Goal: Transaction & Acquisition: Purchase product/service

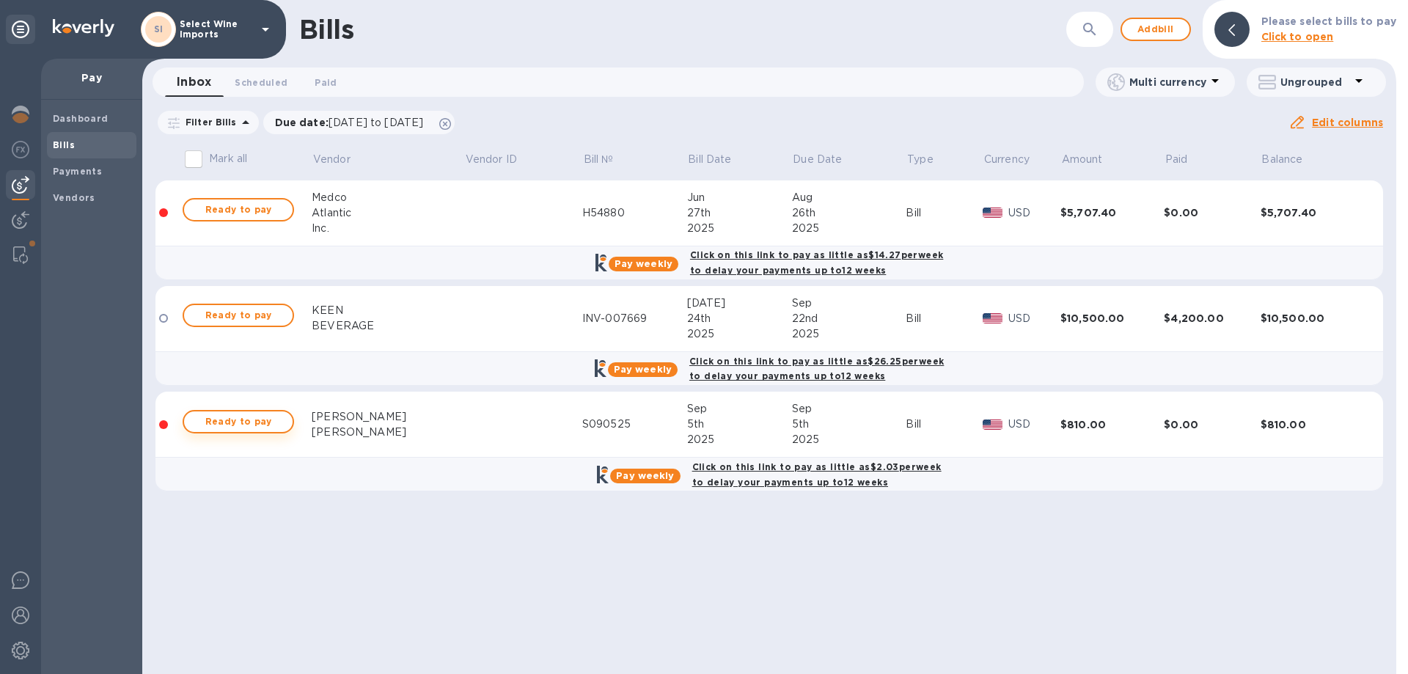
click at [235, 419] on span "Ready to pay" at bounding box center [238, 422] width 85 height 18
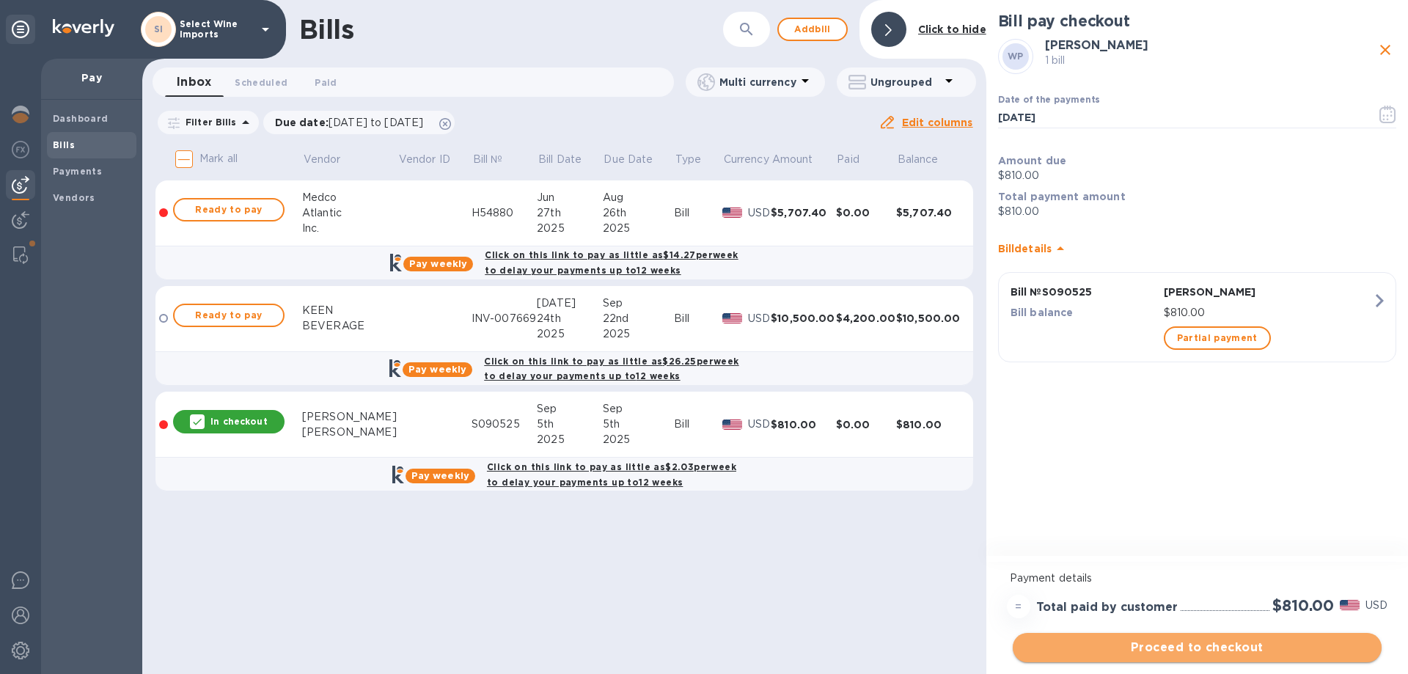
click at [1181, 648] on span "Proceed to checkout" at bounding box center [1196, 648] width 345 height 18
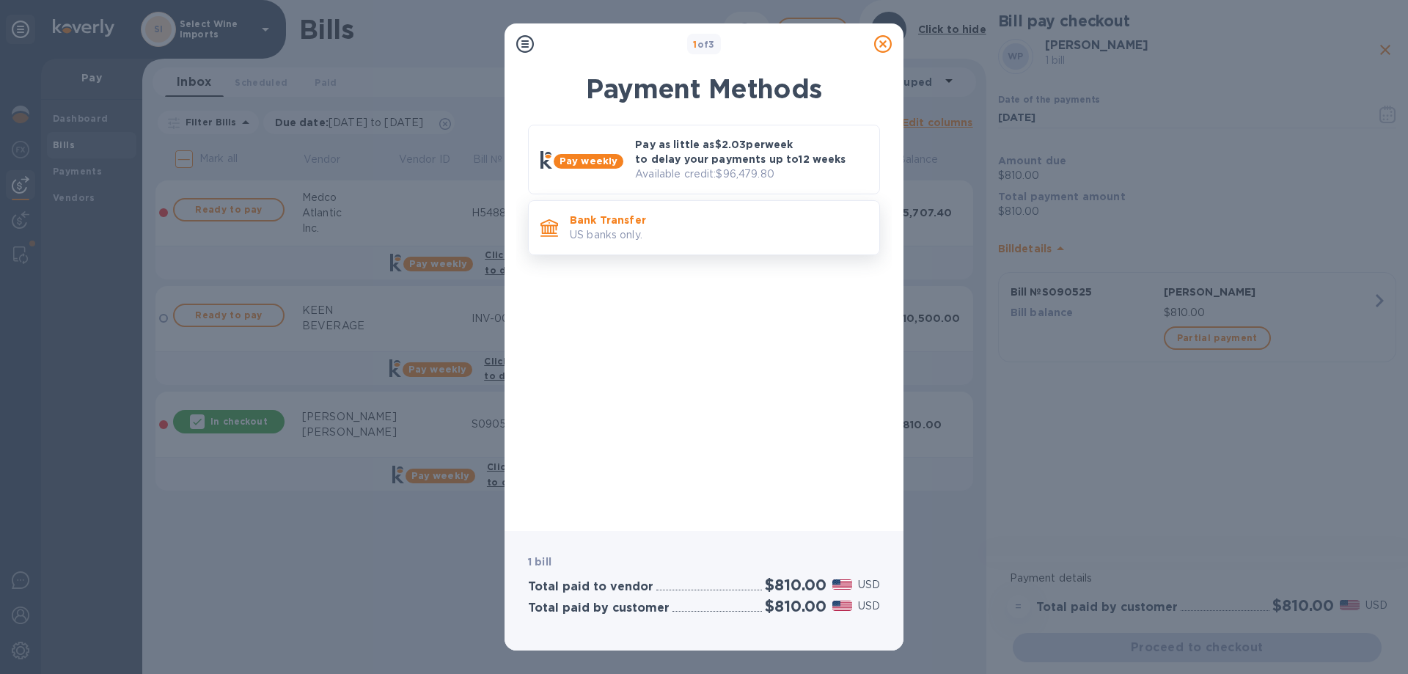
click at [662, 236] on p "US banks only." at bounding box center [719, 234] width 298 height 15
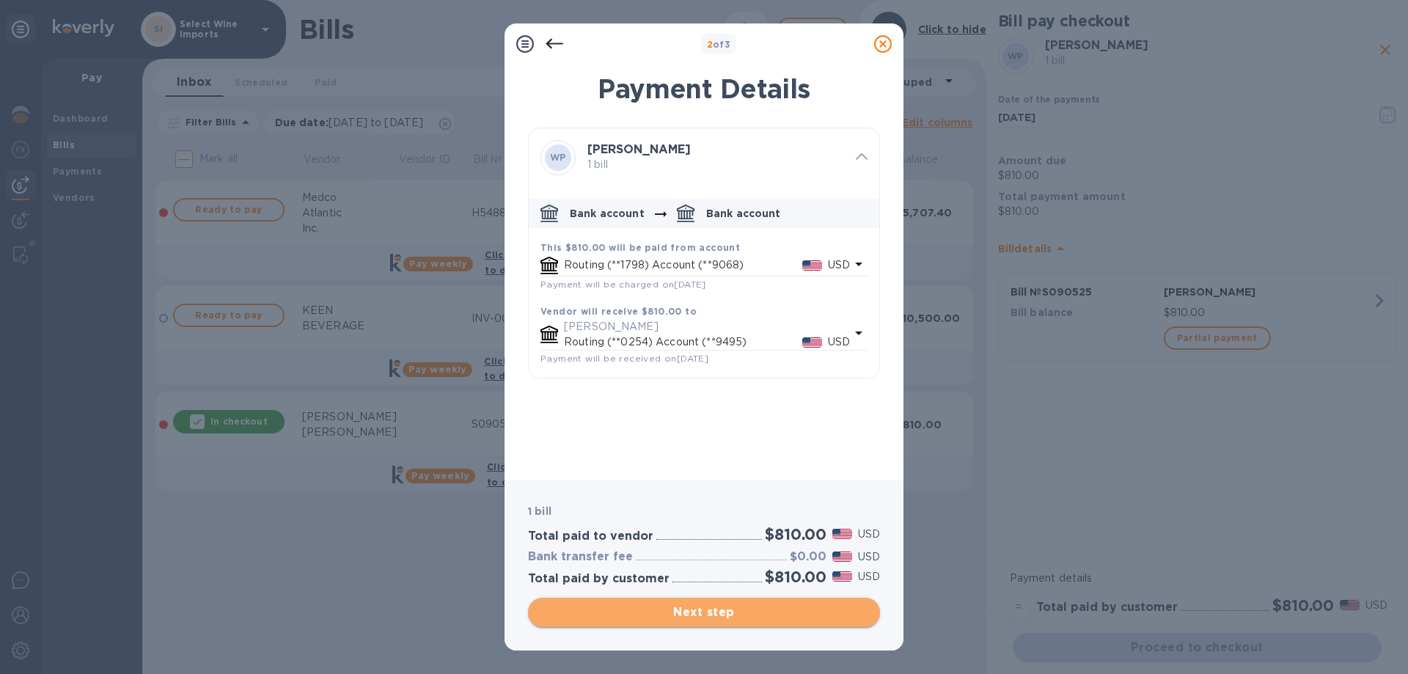
click at [718, 614] on span "Next step" at bounding box center [704, 612] width 328 height 18
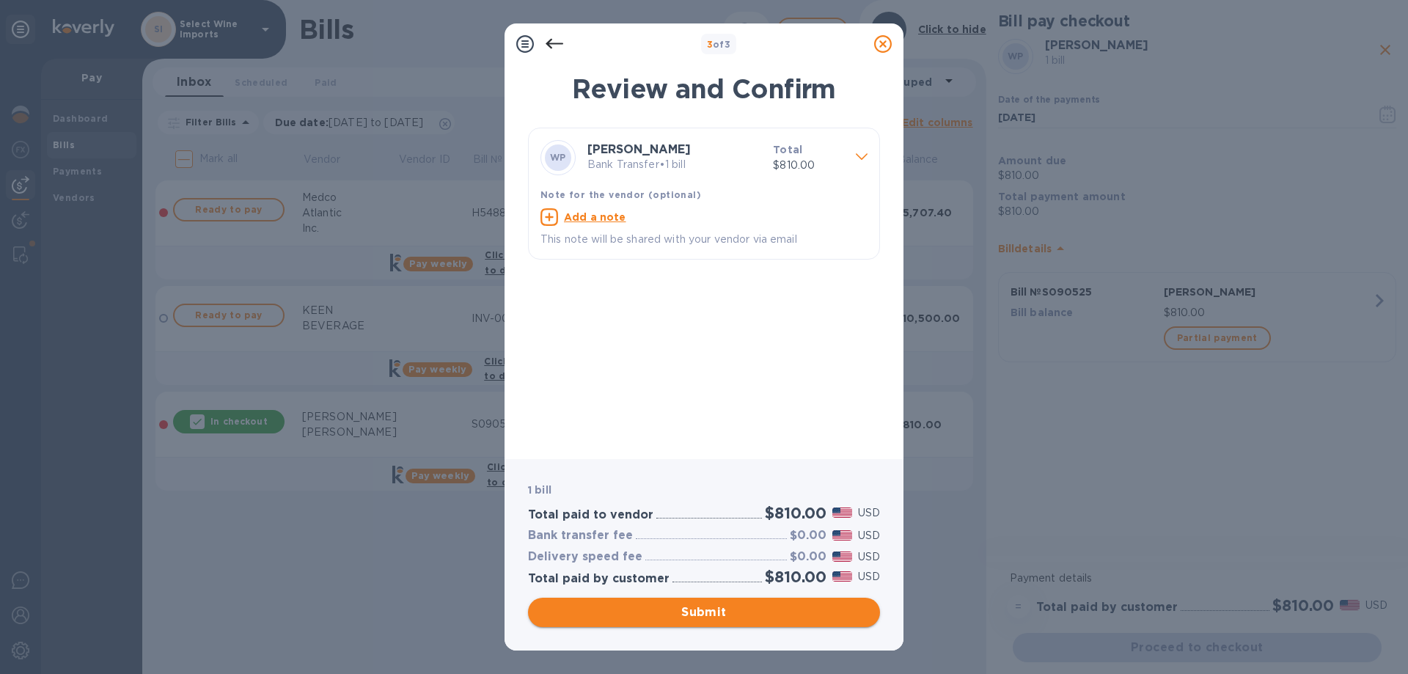
click at [718, 614] on span "Submit" at bounding box center [704, 612] width 328 height 18
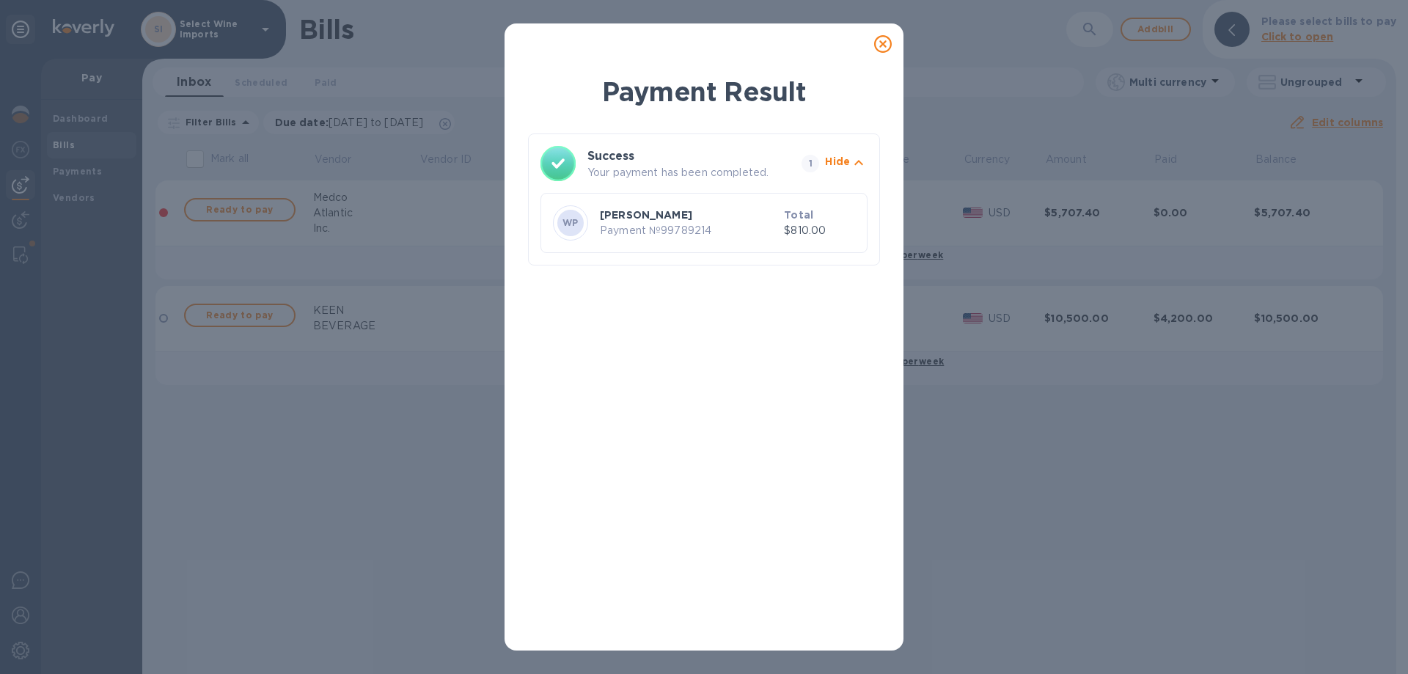
click at [885, 44] on icon at bounding box center [883, 44] width 18 height 18
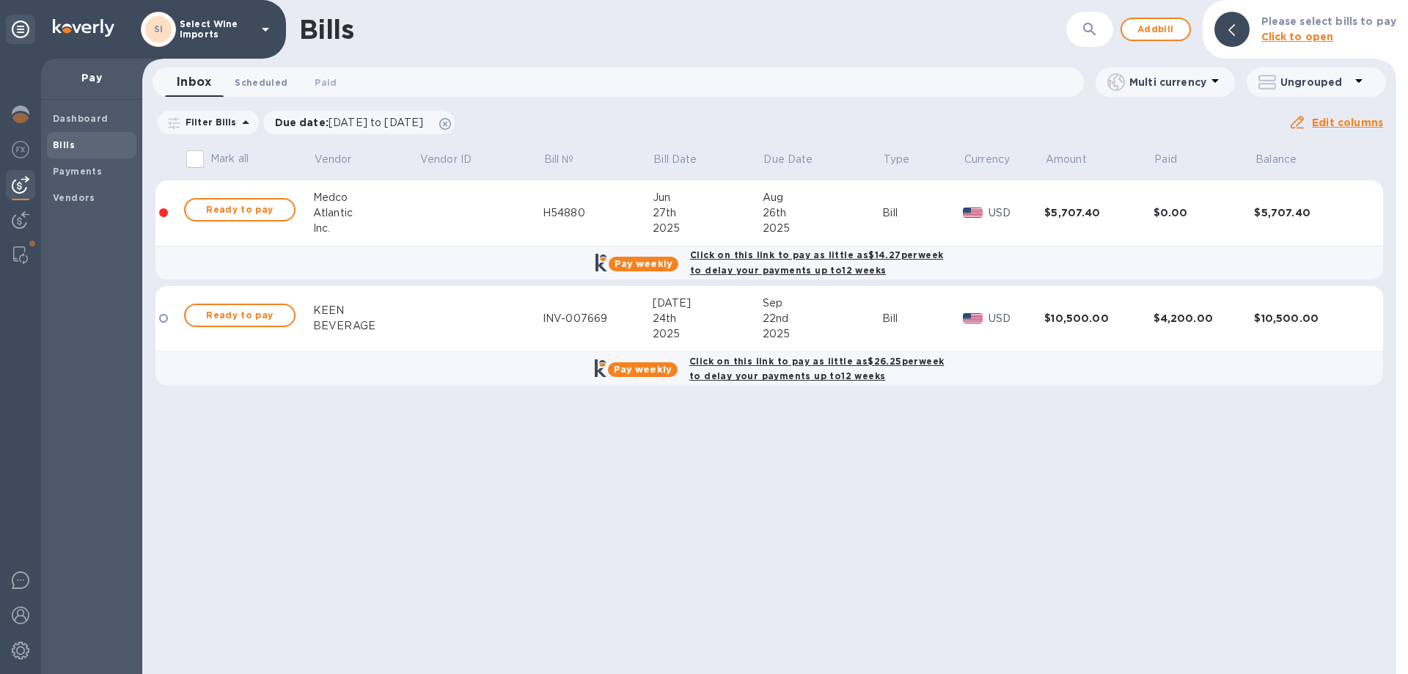
click at [260, 83] on span "Scheduled 0" at bounding box center [261, 82] width 53 height 15
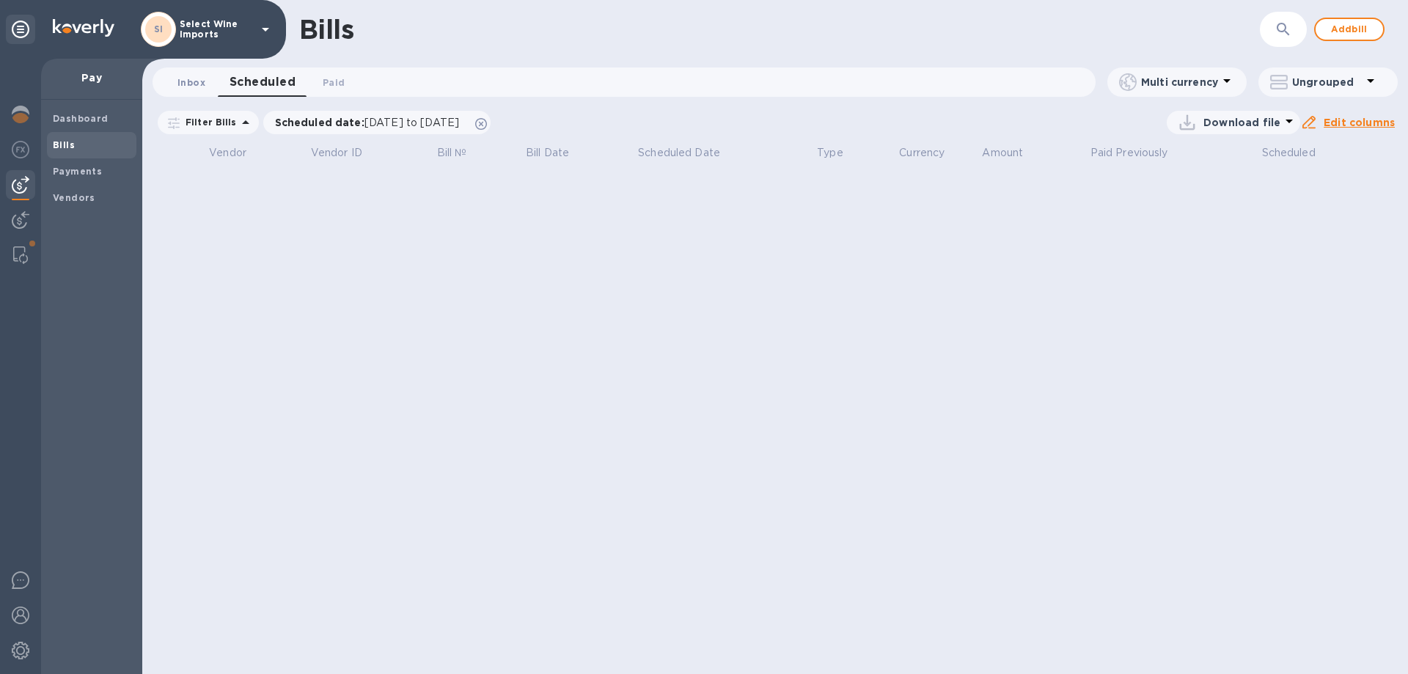
click at [194, 84] on span "Inbox 0" at bounding box center [191, 82] width 28 height 15
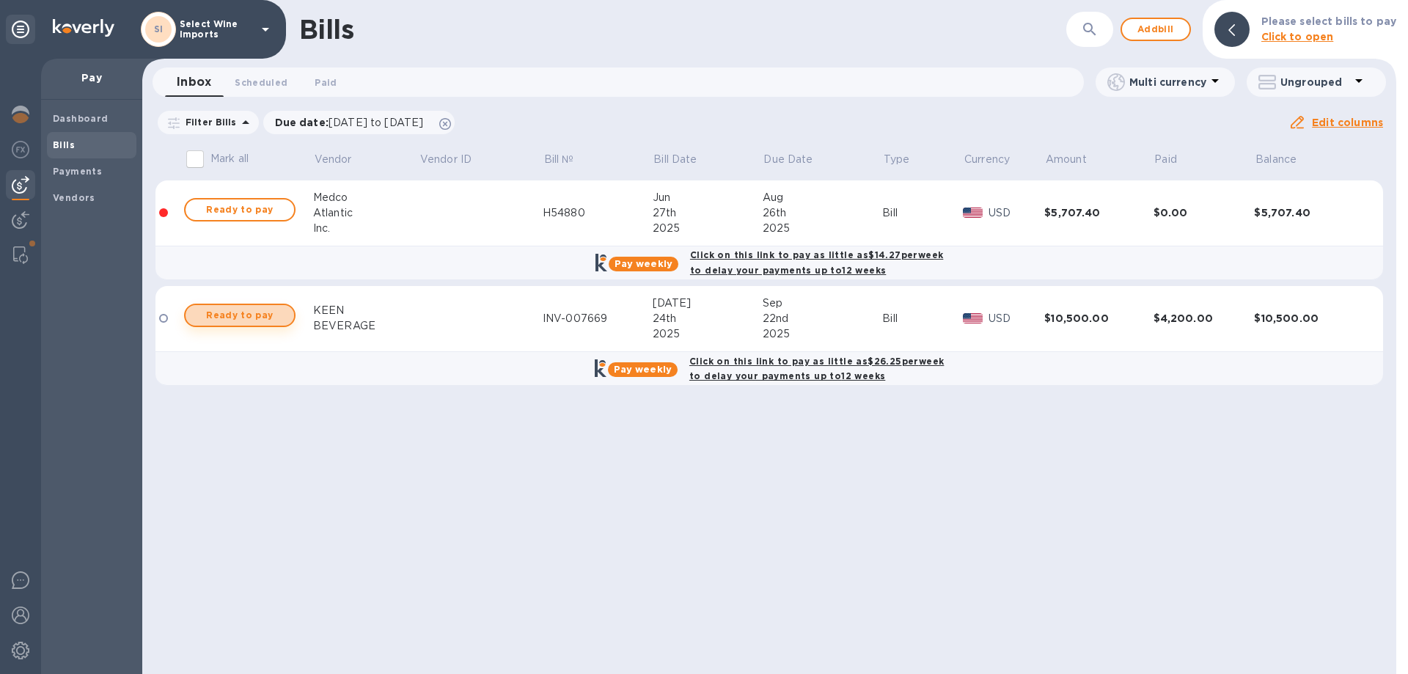
click at [238, 312] on span "Ready to pay" at bounding box center [239, 315] width 85 height 18
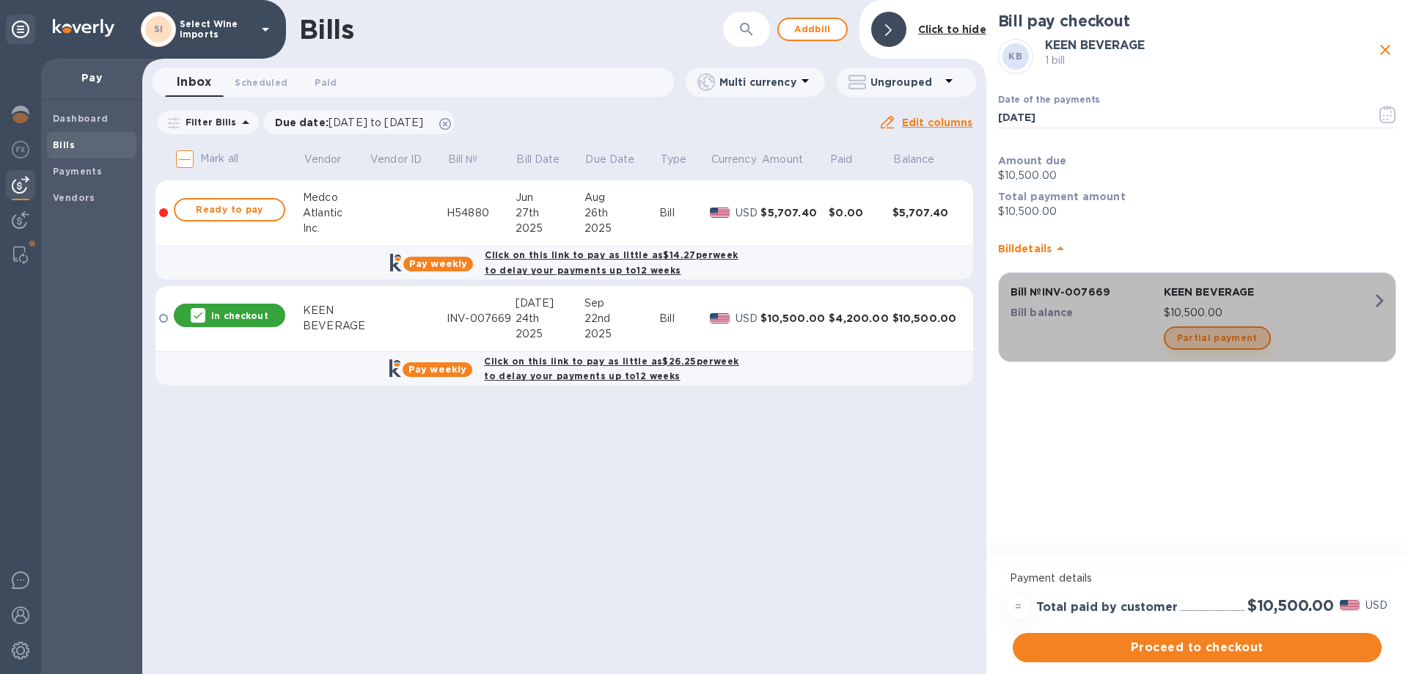
click at [1218, 338] on span "Partial payment" at bounding box center [1217, 338] width 81 height 18
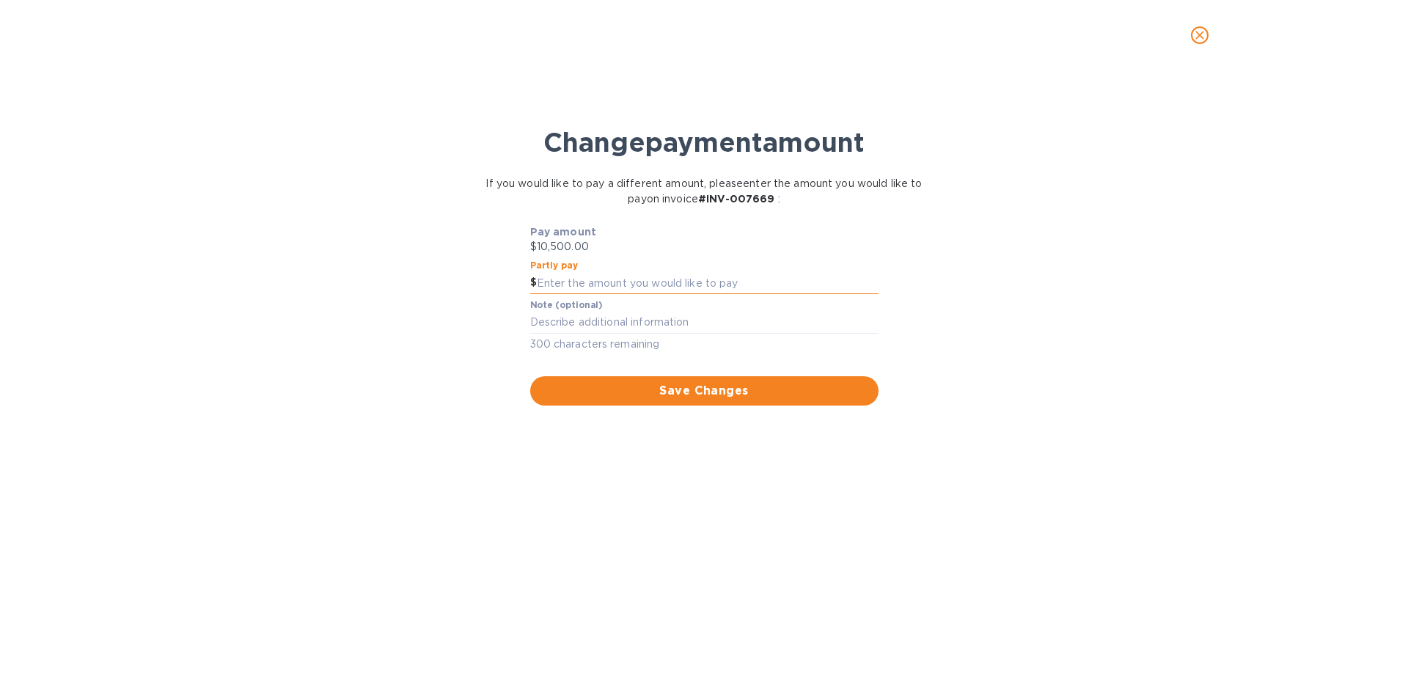
click at [597, 282] on input "text" at bounding box center [708, 283] width 342 height 22
type input "2,100"
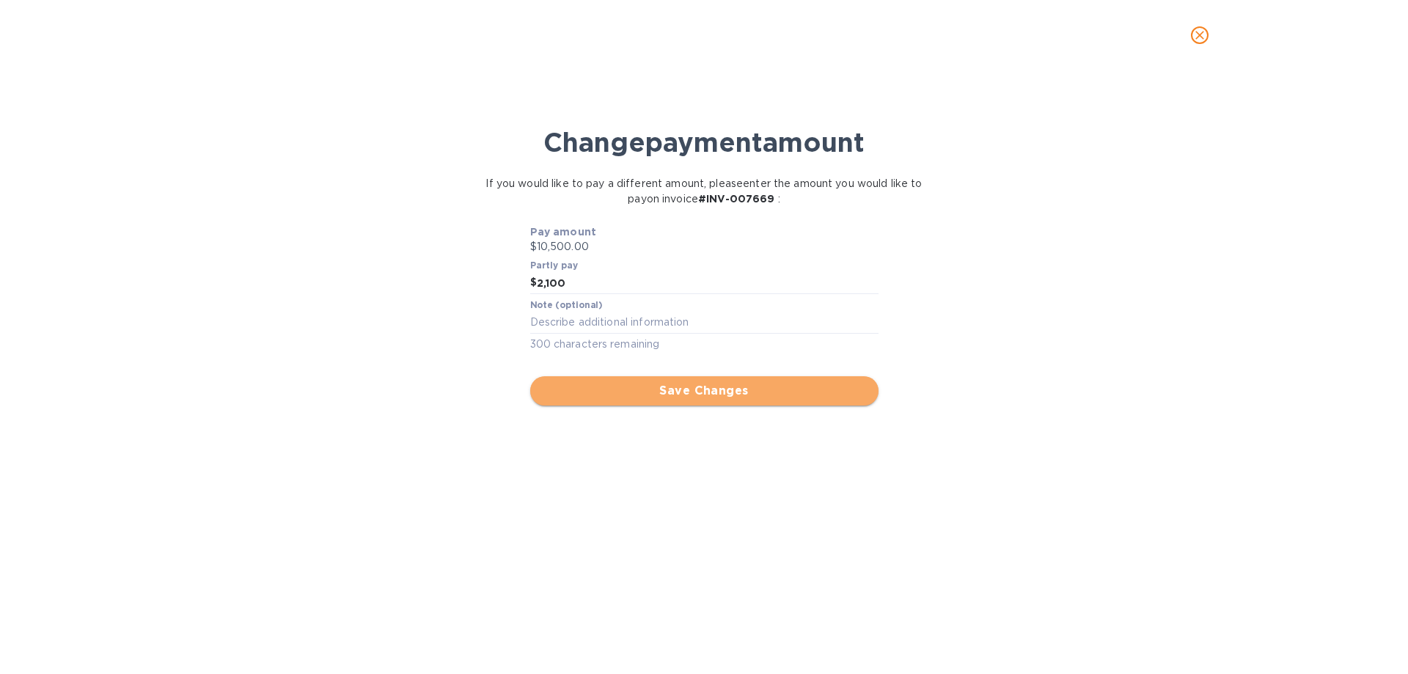
click at [709, 391] on span "Save Changes" at bounding box center [704, 391] width 325 height 18
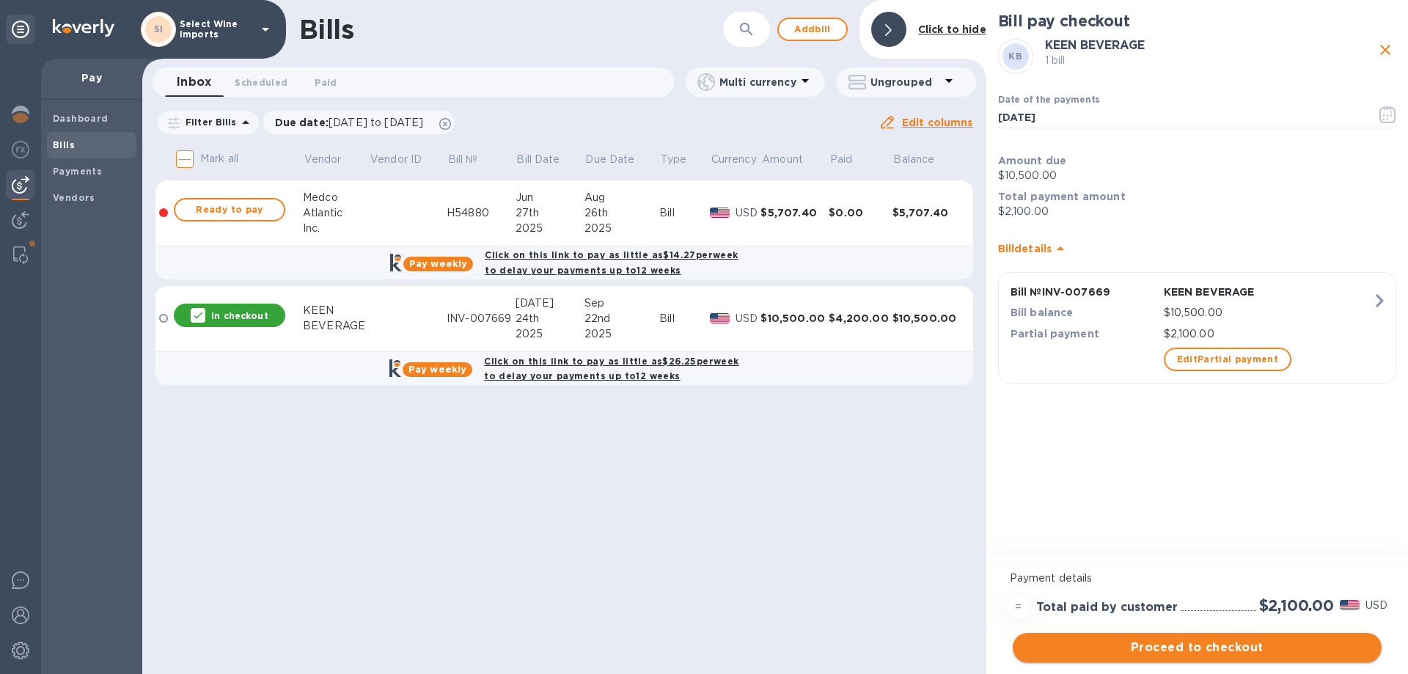
click at [1204, 646] on span "Proceed to checkout" at bounding box center [1196, 648] width 345 height 18
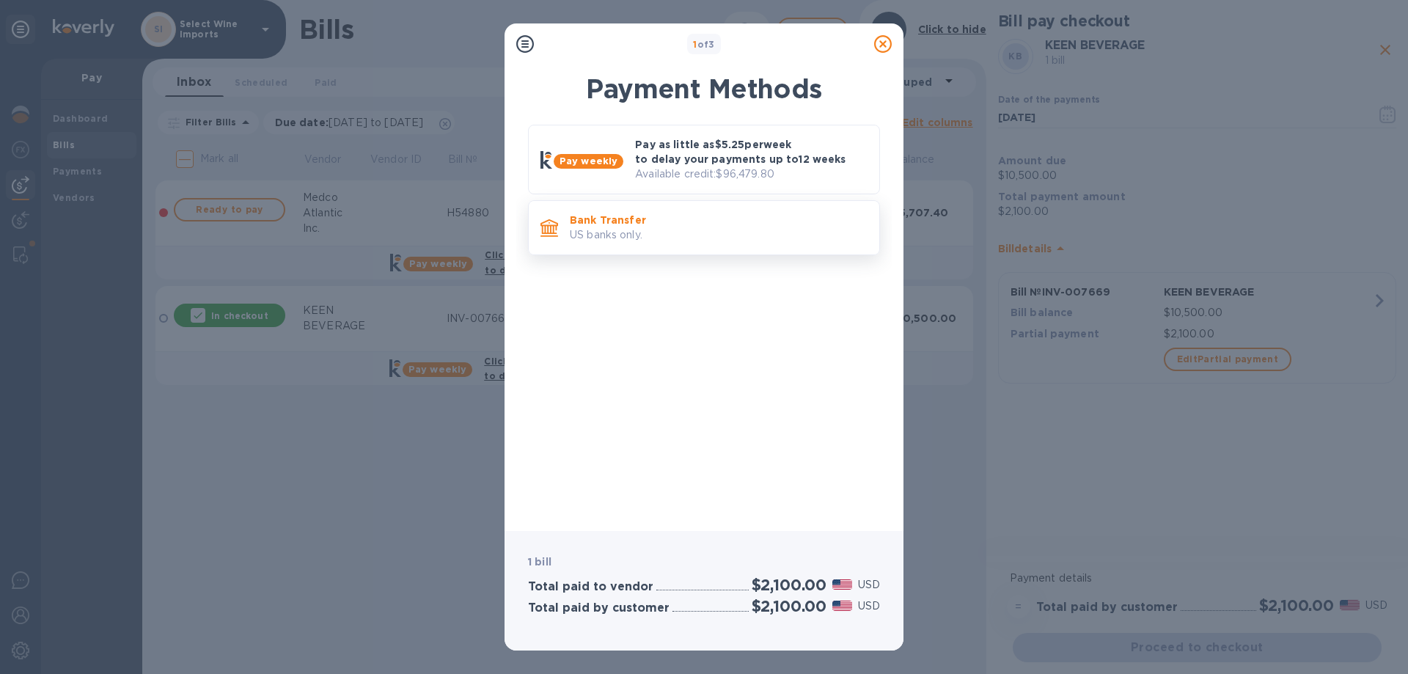
click at [635, 223] on p "Bank Transfer" at bounding box center [719, 220] width 298 height 15
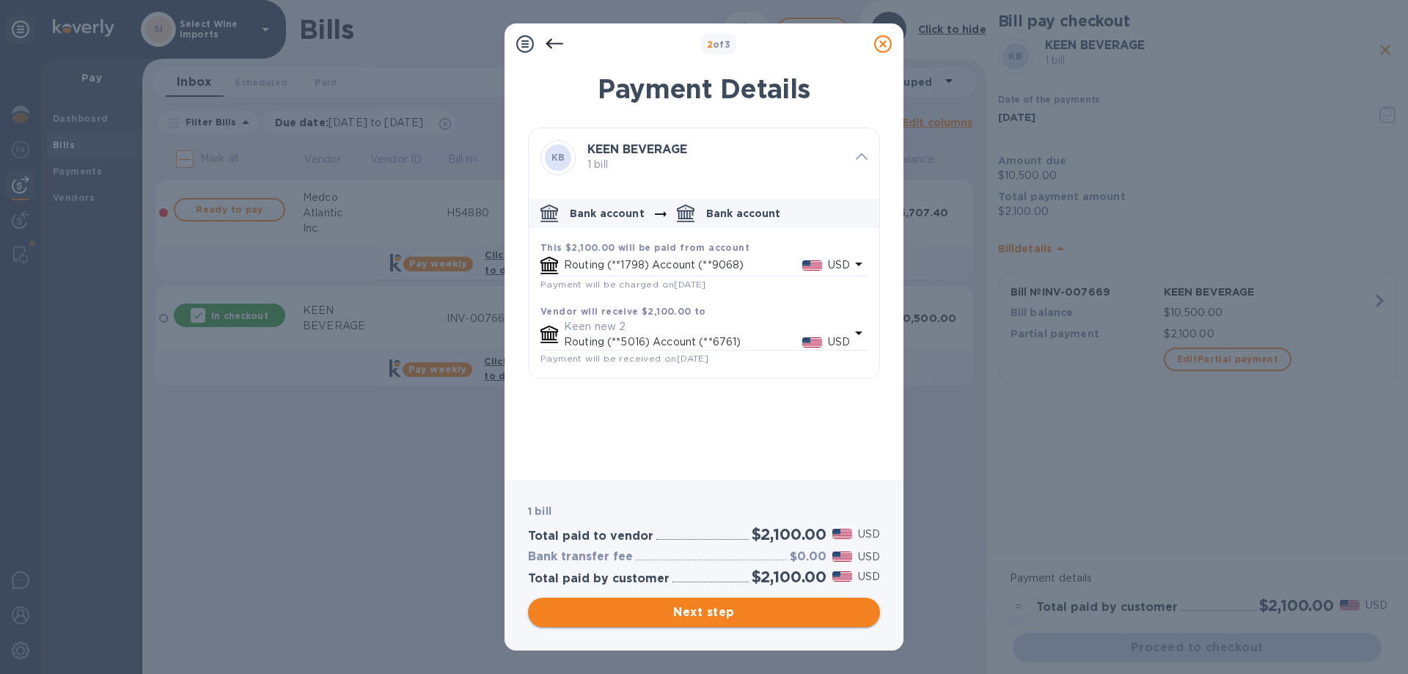
click at [693, 610] on span "Next step" at bounding box center [704, 612] width 328 height 18
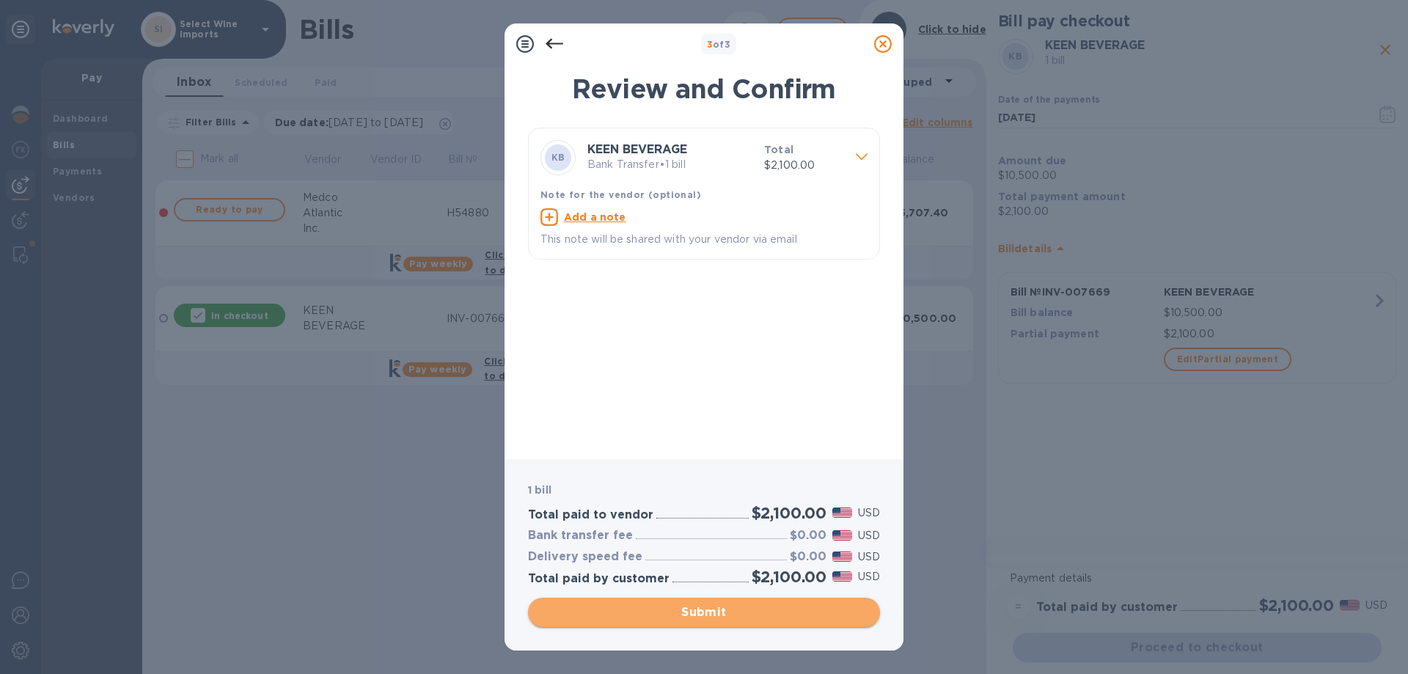
click at [693, 610] on span "Submit" at bounding box center [704, 612] width 328 height 18
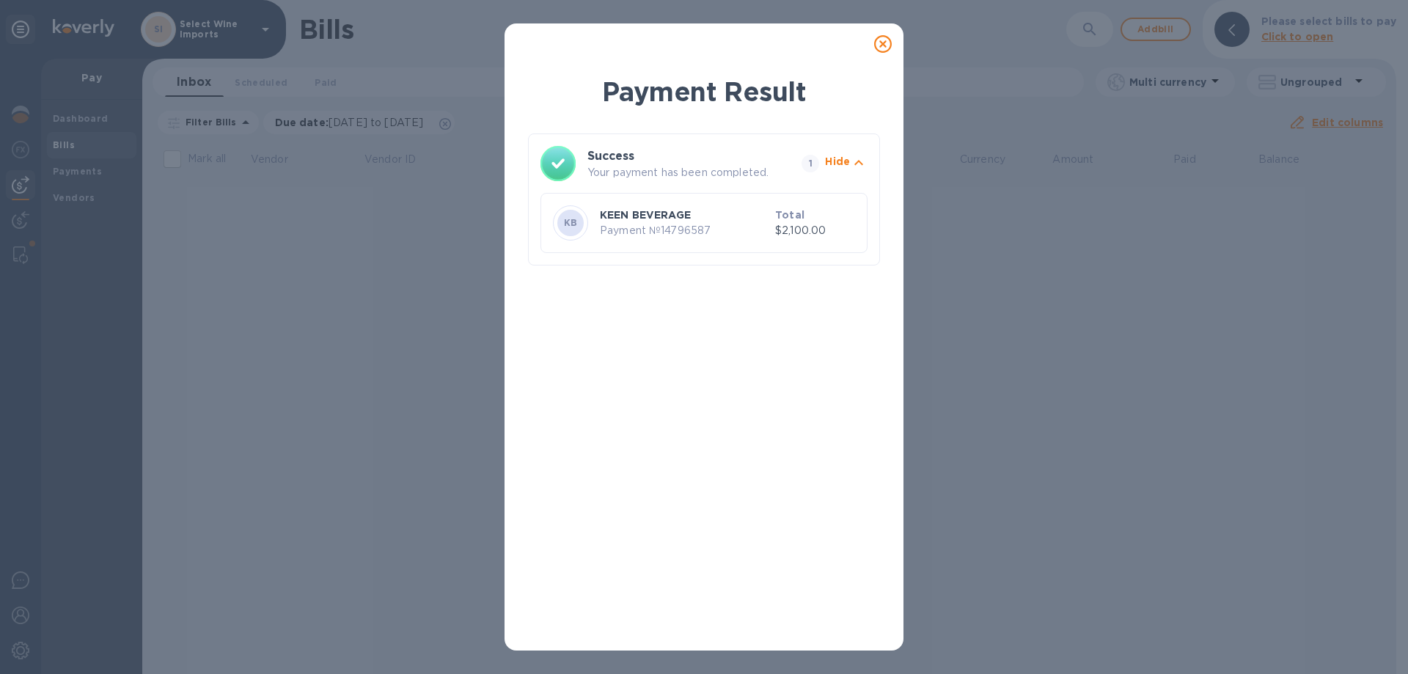
click at [883, 36] on icon at bounding box center [883, 44] width 18 height 18
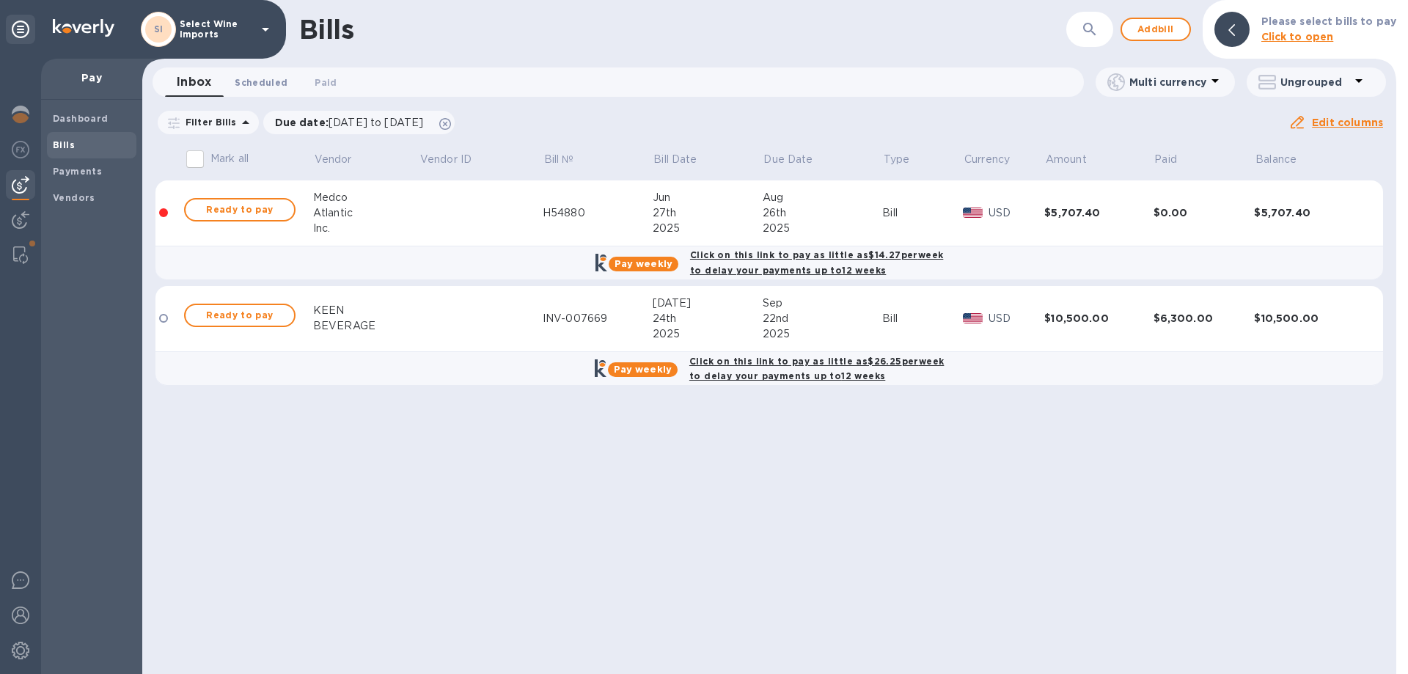
click at [258, 84] on span "Scheduled 0" at bounding box center [261, 82] width 53 height 15
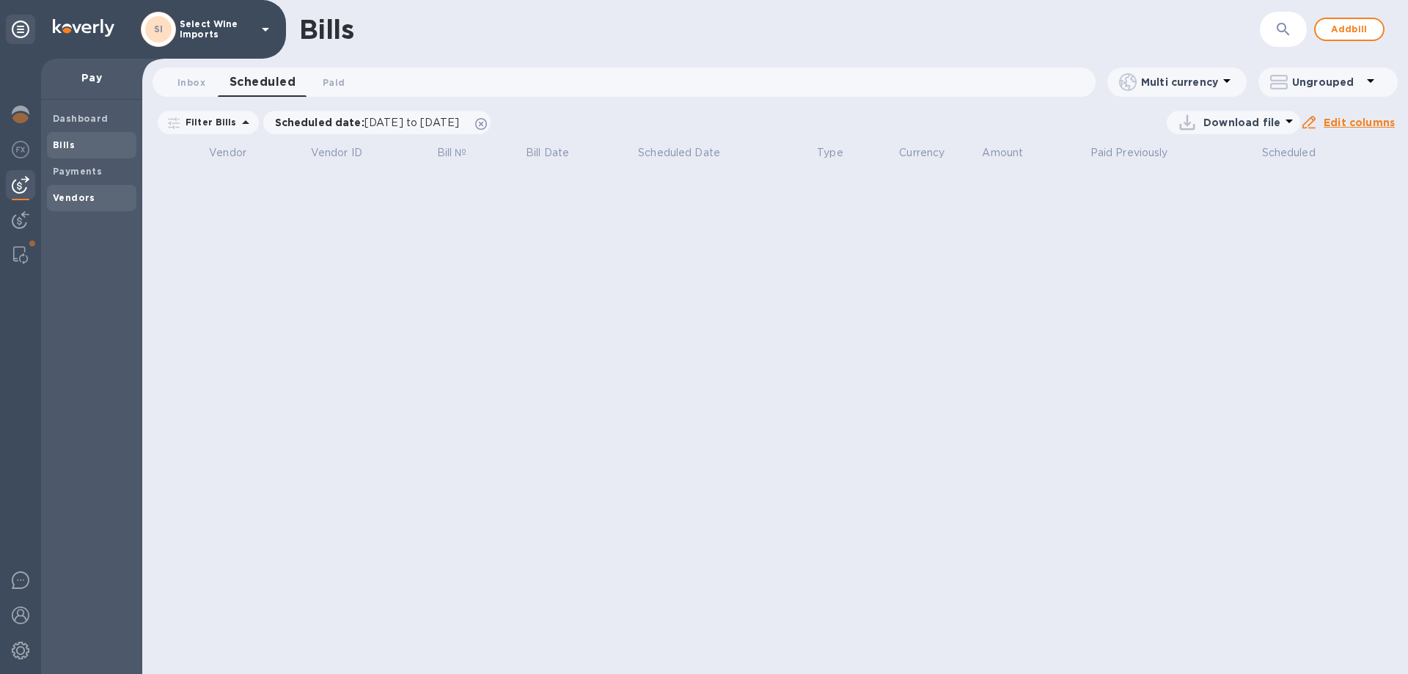
click at [71, 192] on b "Vendors" at bounding box center [74, 197] width 43 height 11
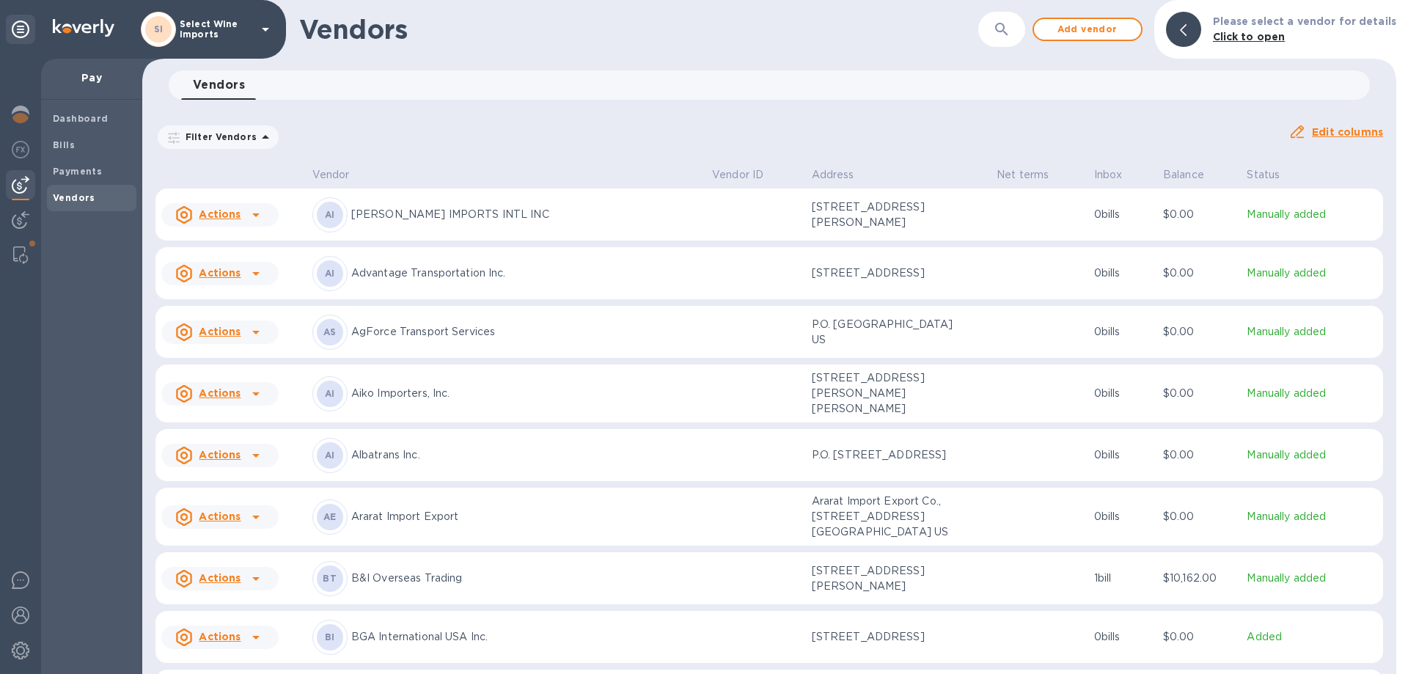
click at [995, 24] on button "button" at bounding box center [1001, 29] width 35 height 35
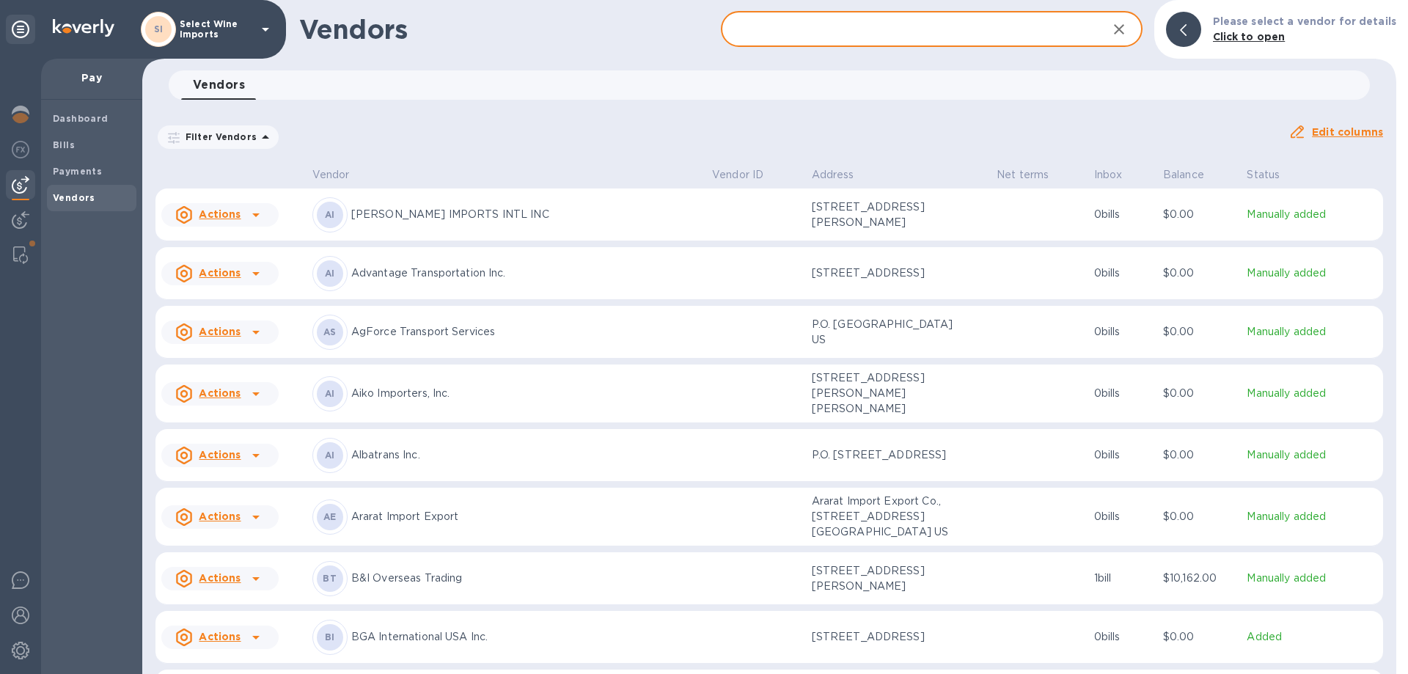
click at [946, 23] on input "text" at bounding box center [908, 30] width 375 height 36
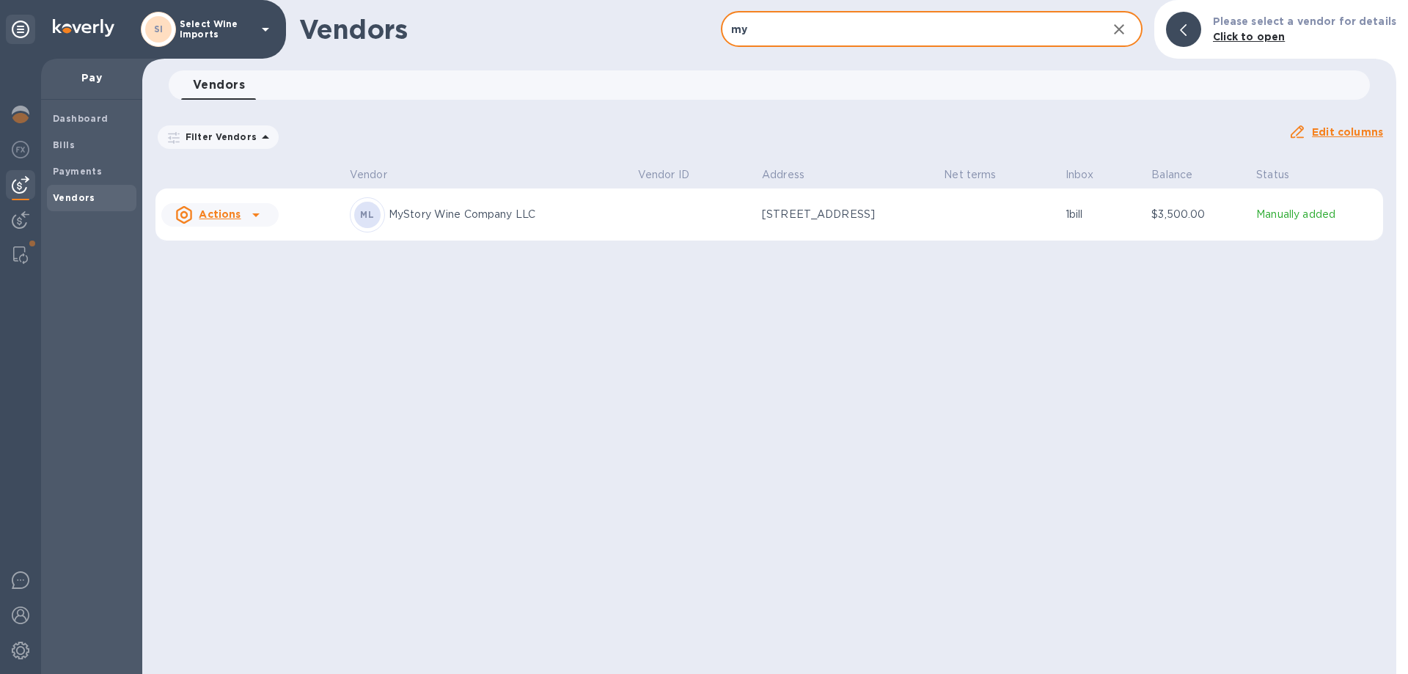
type input "my"
click at [464, 215] on p "MyStory Wine Company LLC" at bounding box center [508, 214] width 238 height 15
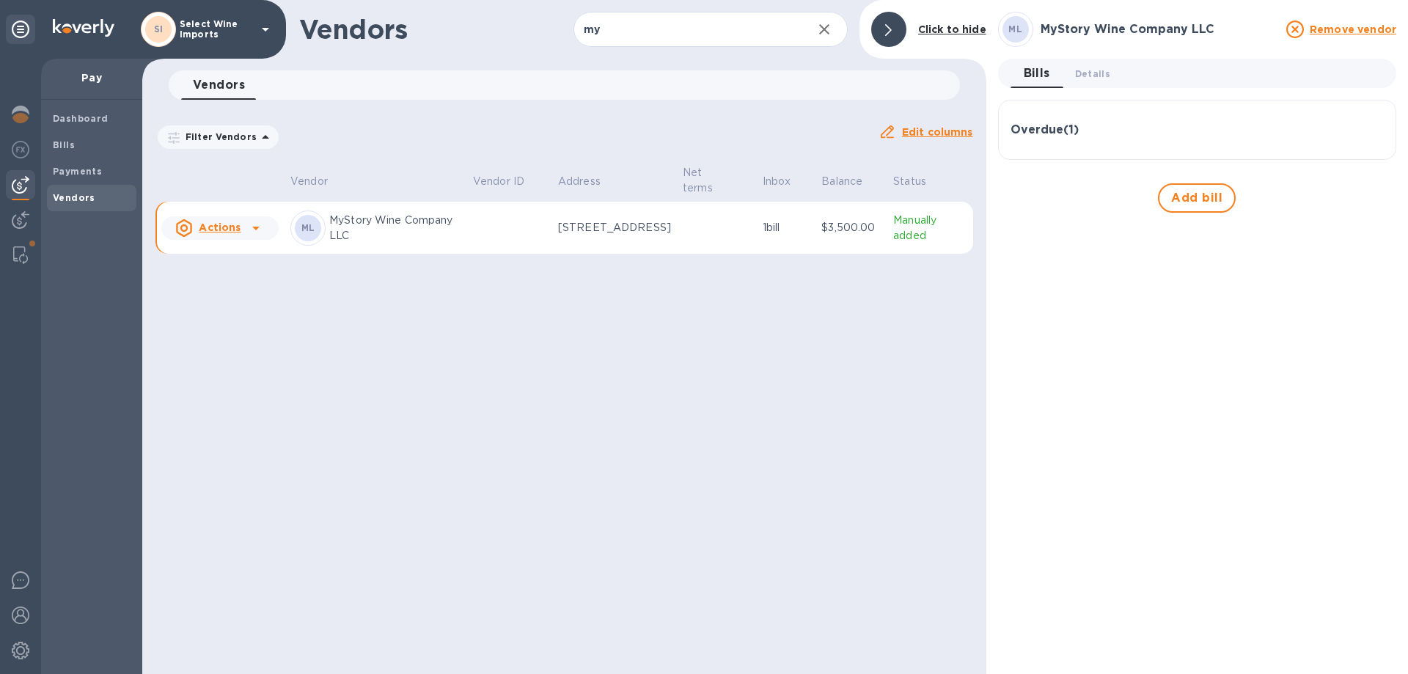
click at [1048, 132] on h3 "Overdue ( 1 )" at bounding box center [1044, 130] width 68 height 14
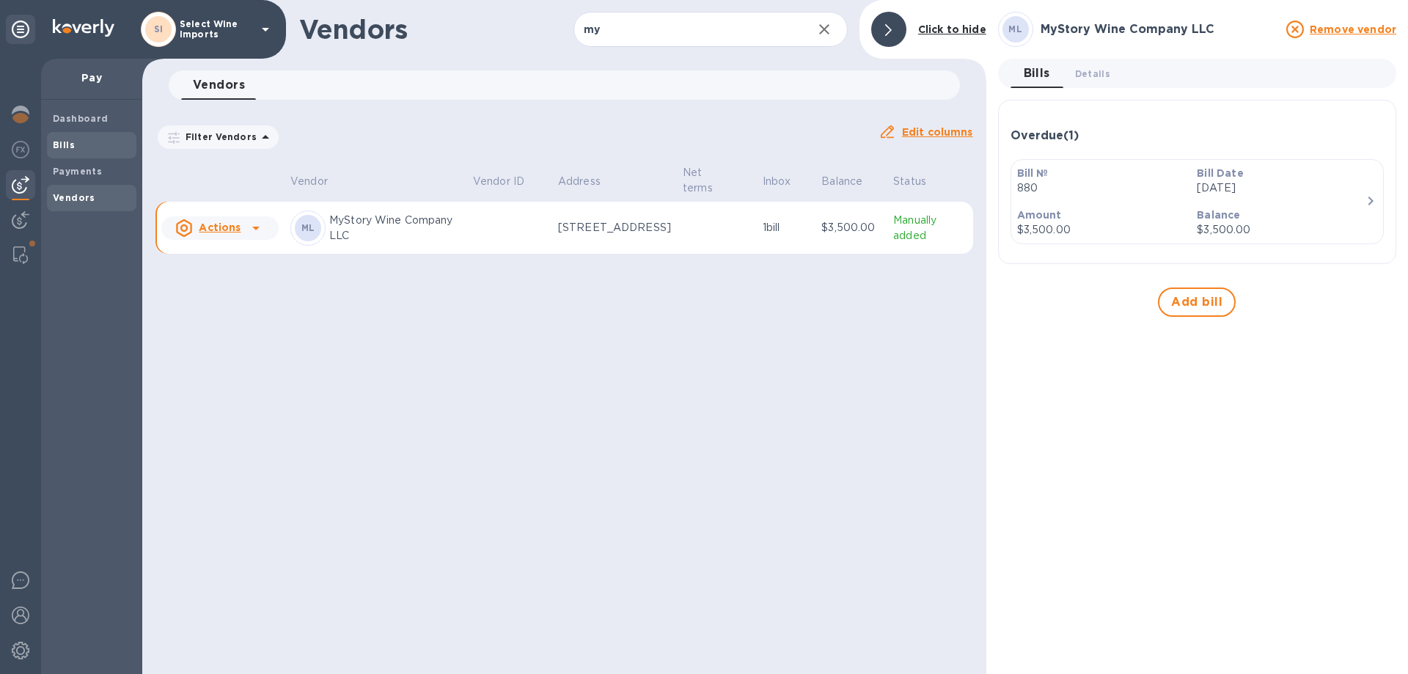
click at [60, 140] on b "Bills" at bounding box center [64, 144] width 22 height 11
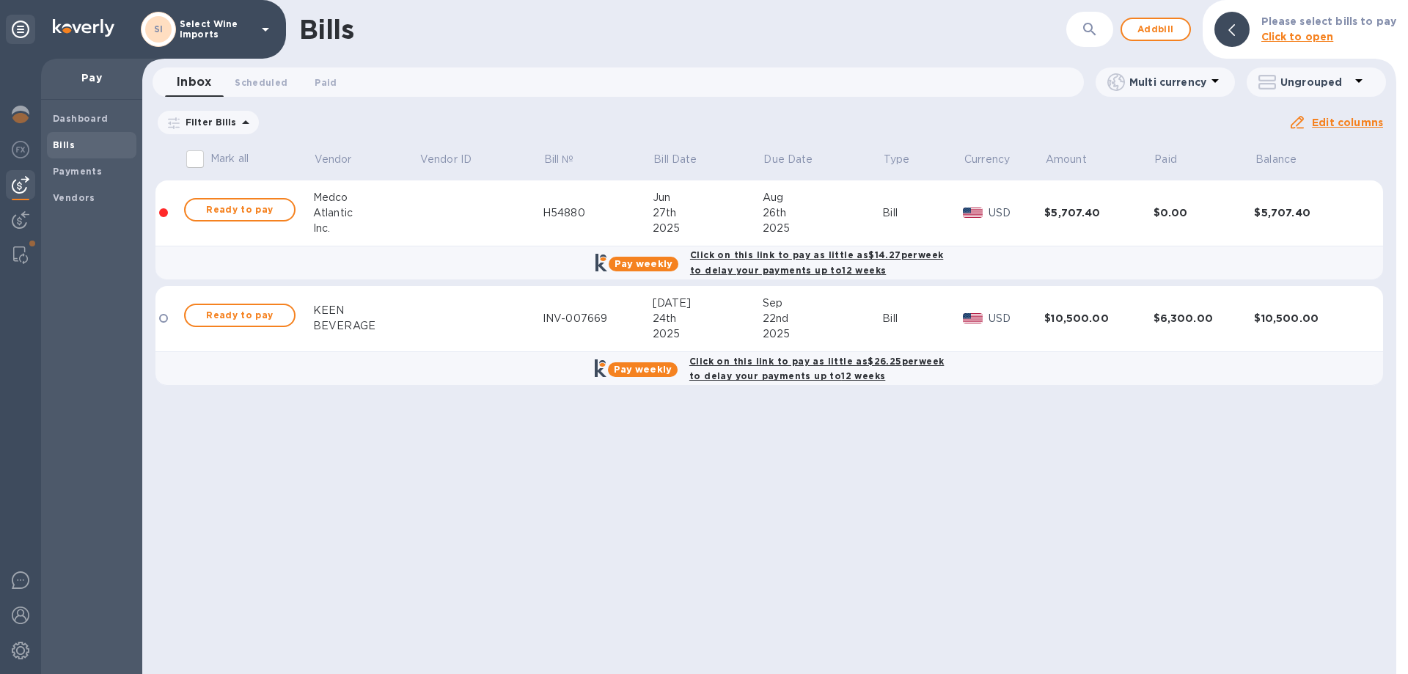
click at [0, 0] on icon at bounding box center [0, 0] width 0 height 0
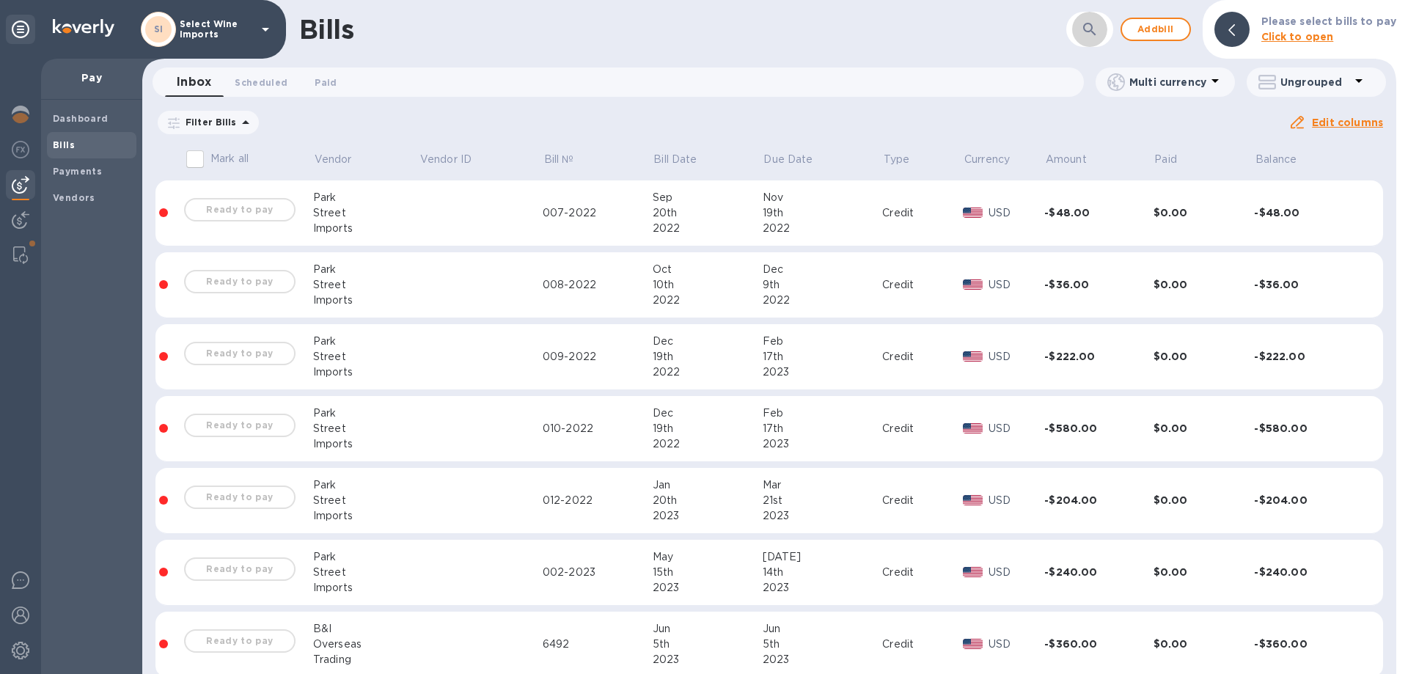
click at [1095, 30] on icon "button" at bounding box center [1089, 29] width 12 height 12
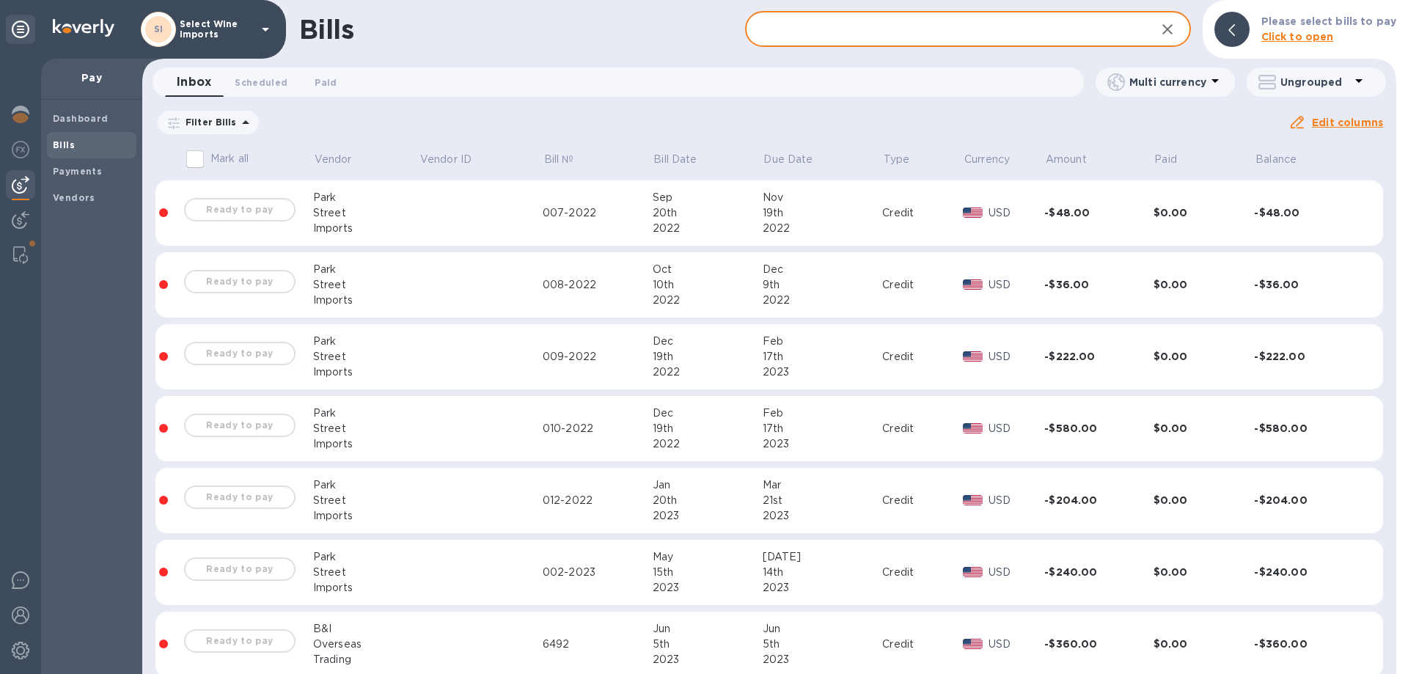
click at [885, 32] on input "text" at bounding box center [944, 30] width 399 height 36
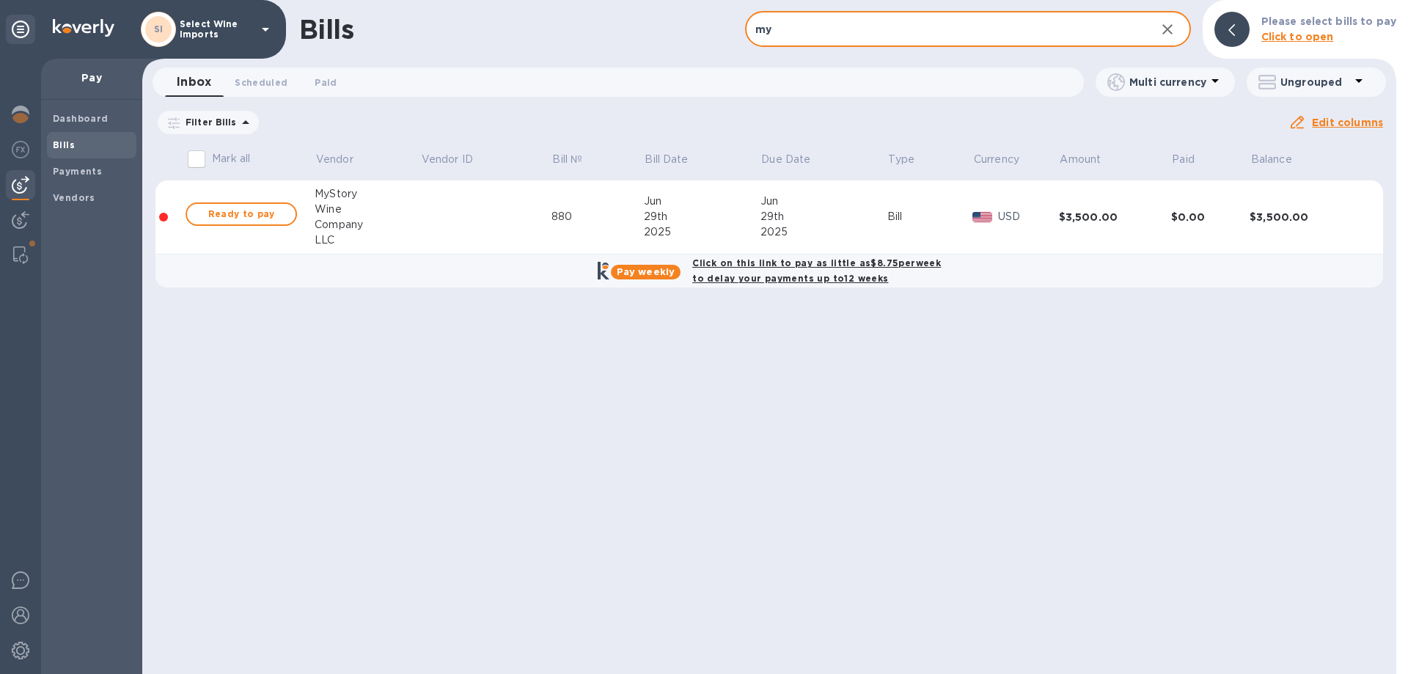
type input "my"
click at [234, 213] on span "Ready to pay" at bounding box center [241, 214] width 85 height 18
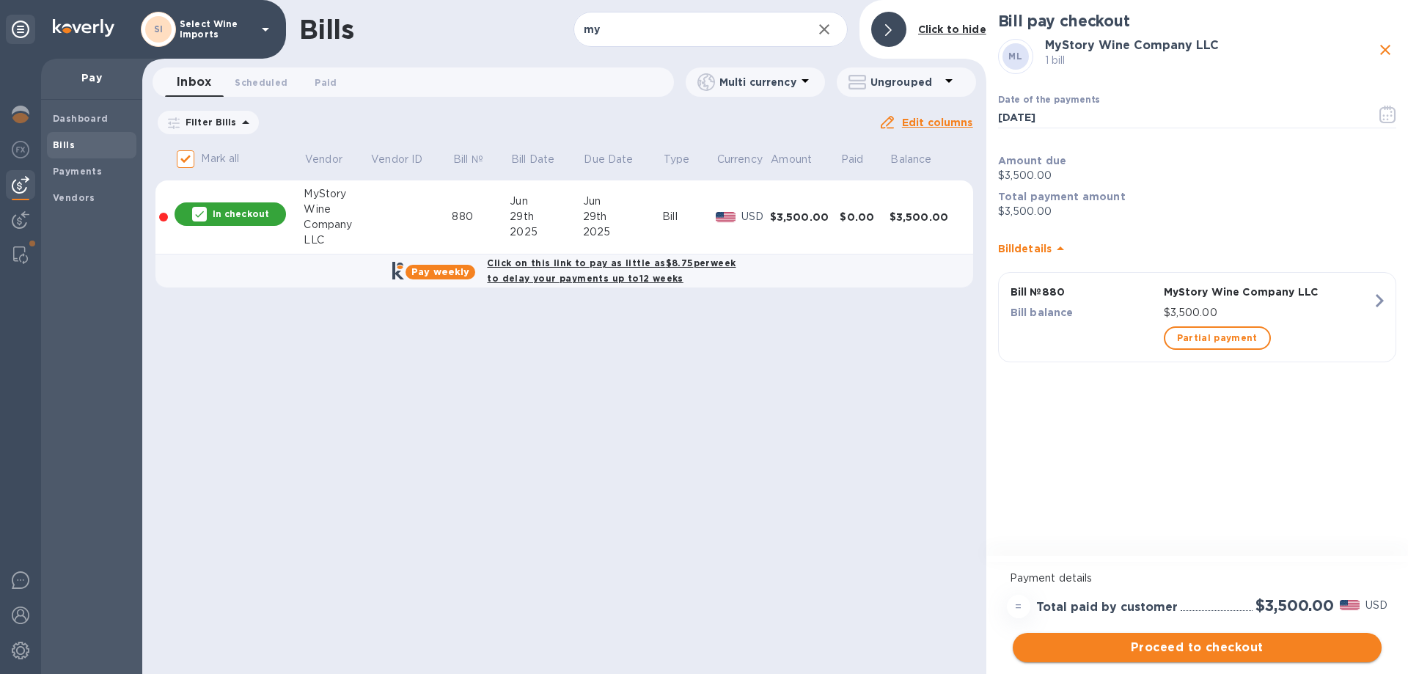
click at [1199, 644] on span "Proceed to checkout" at bounding box center [1196, 648] width 345 height 18
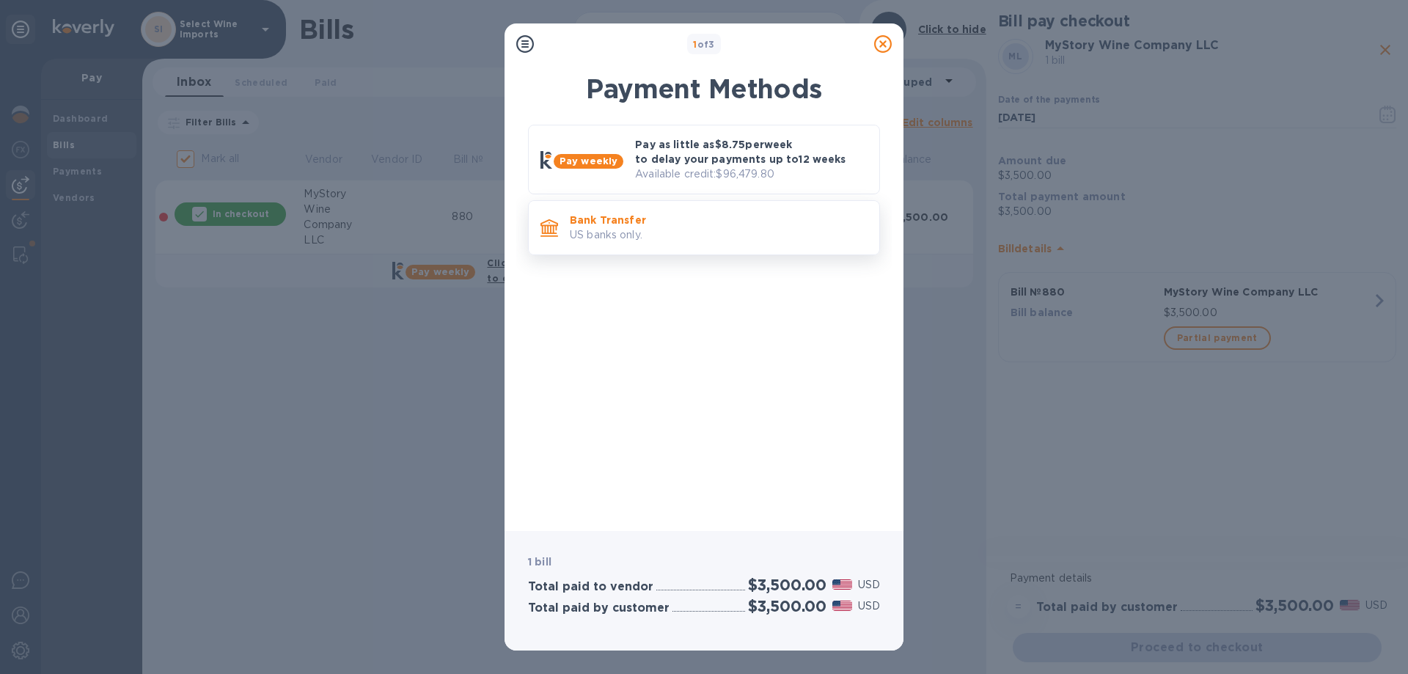
click at [633, 239] on p "US banks only." at bounding box center [719, 234] width 298 height 15
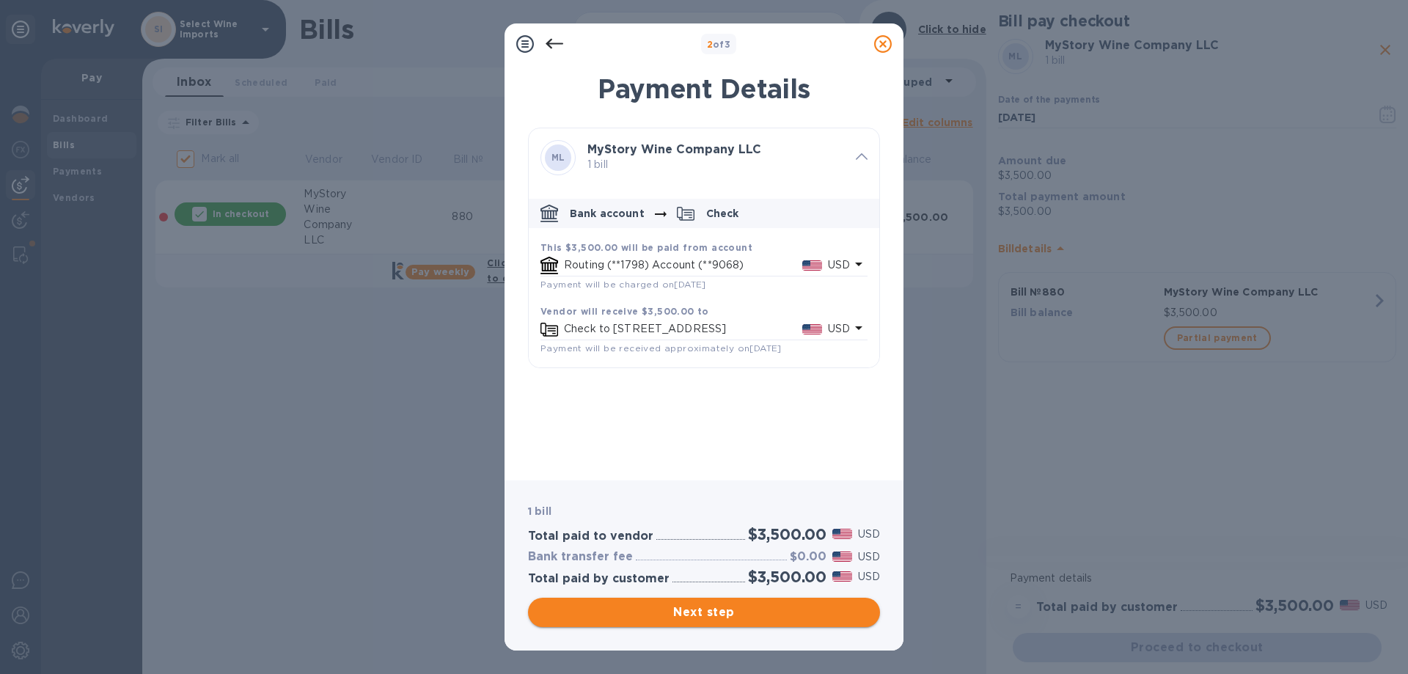
click at [694, 614] on span "Next step" at bounding box center [704, 612] width 328 height 18
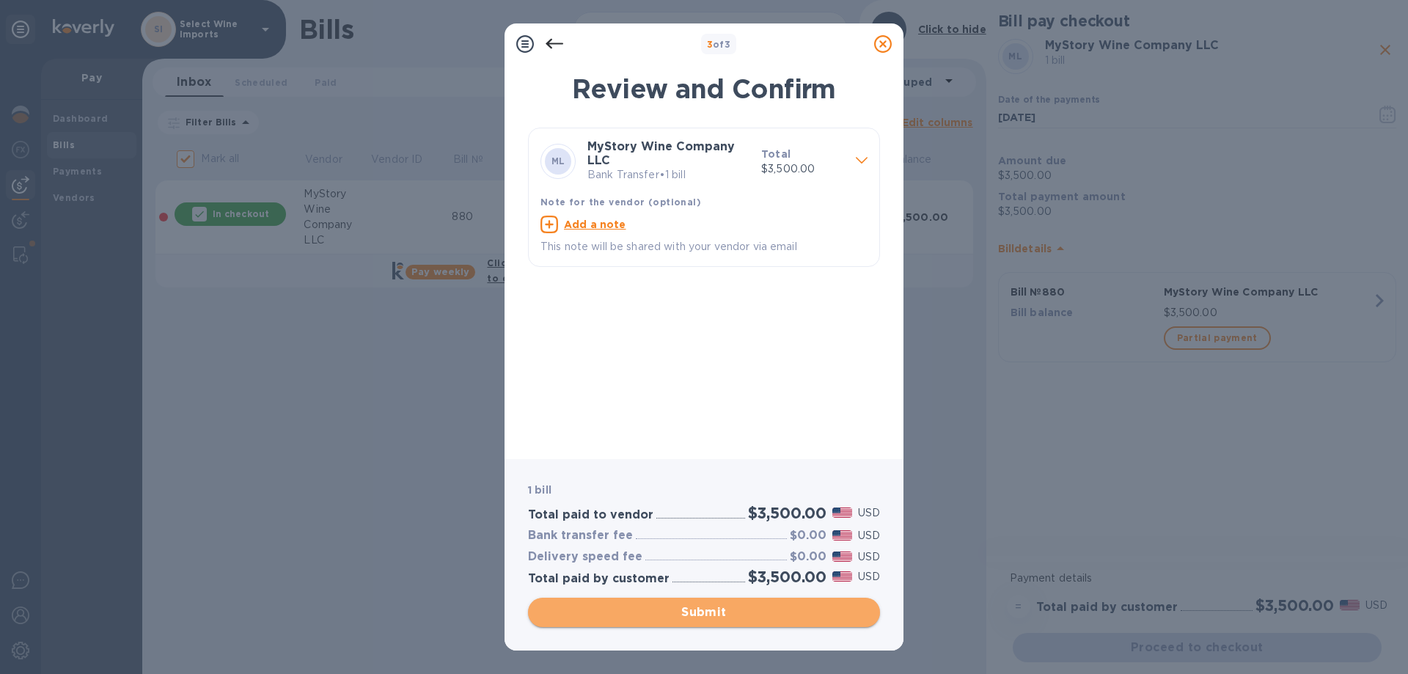
click at [707, 610] on span "Submit" at bounding box center [704, 612] width 328 height 18
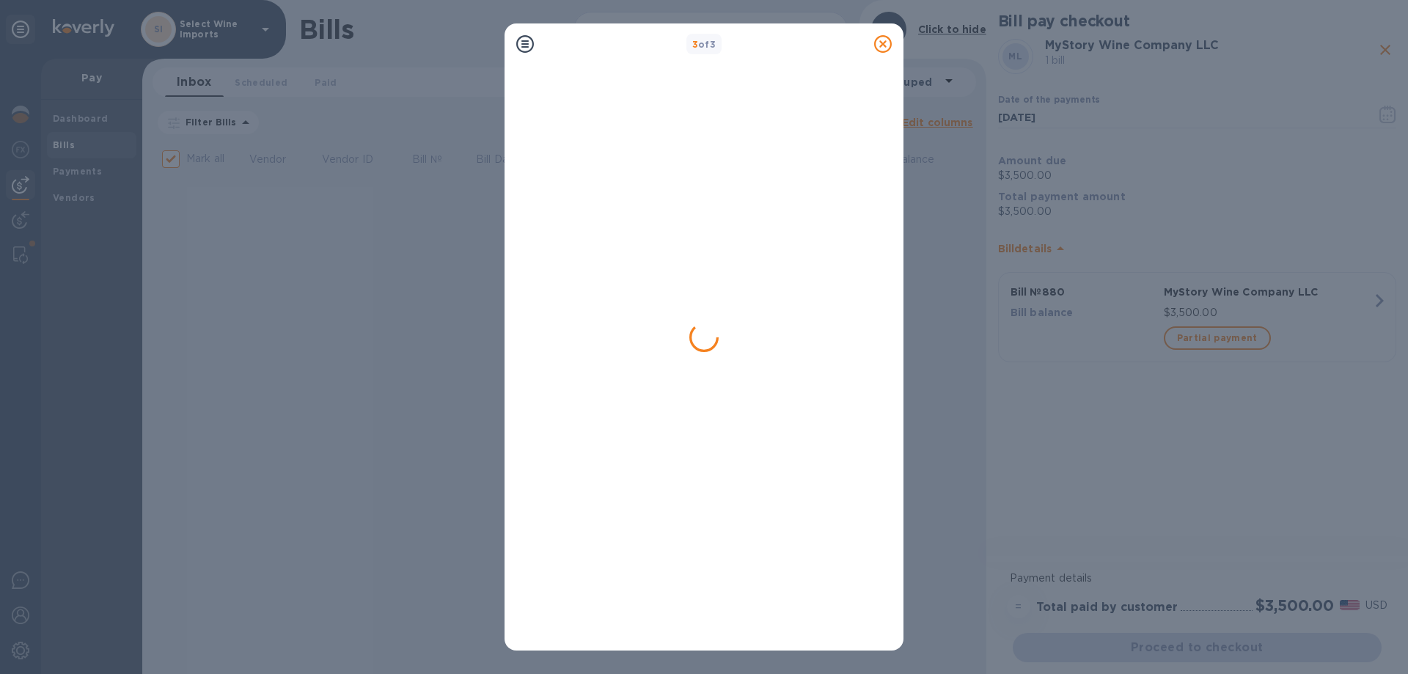
checkbox input "false"
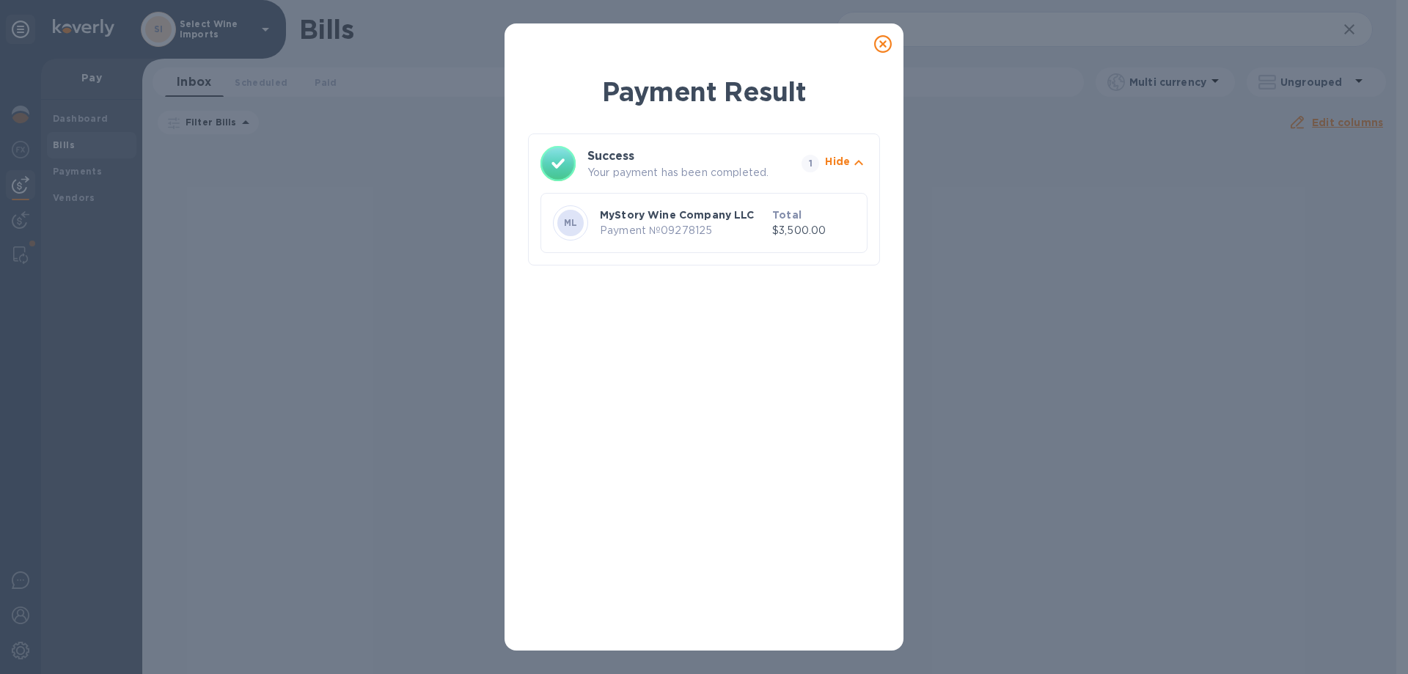
click at [883, 43] on icon at bounding box center [883, 44] width 18 height 18
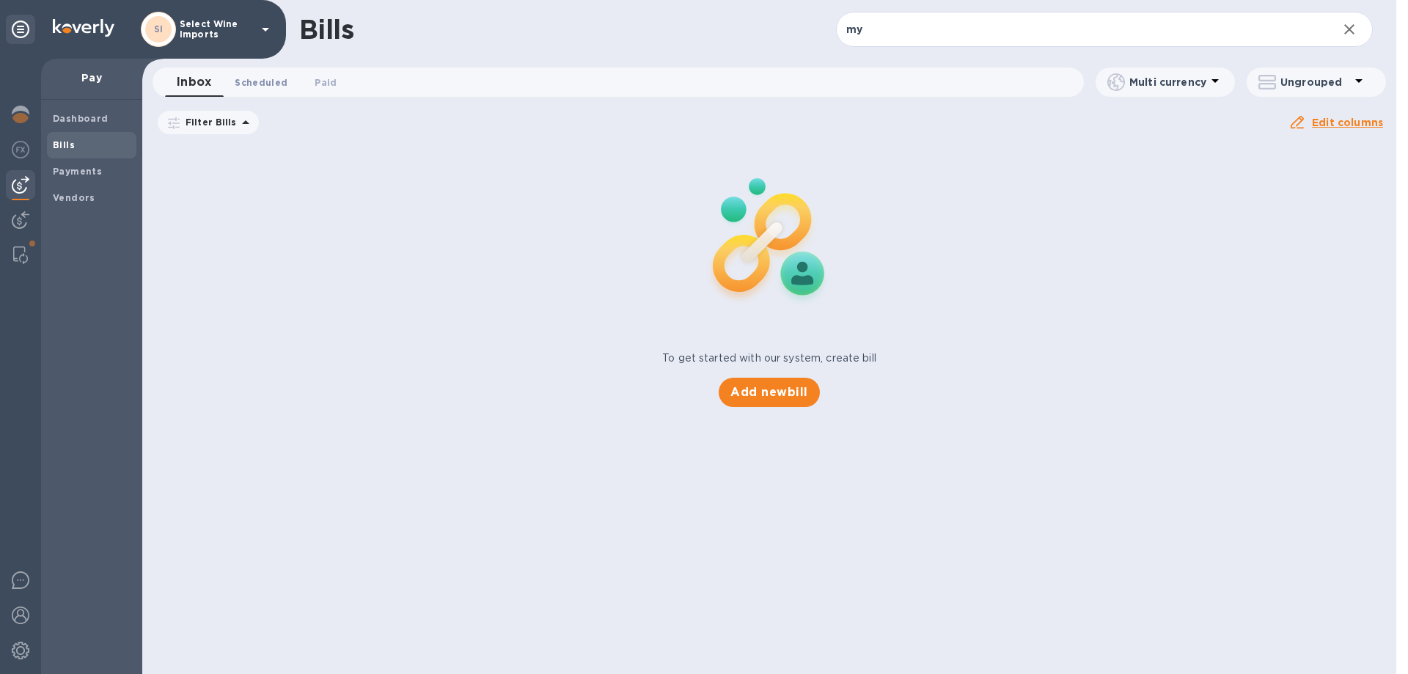
click at [256, 78] on span "Scheduled 0" at bounding box center [261, 82] width 53 height 15
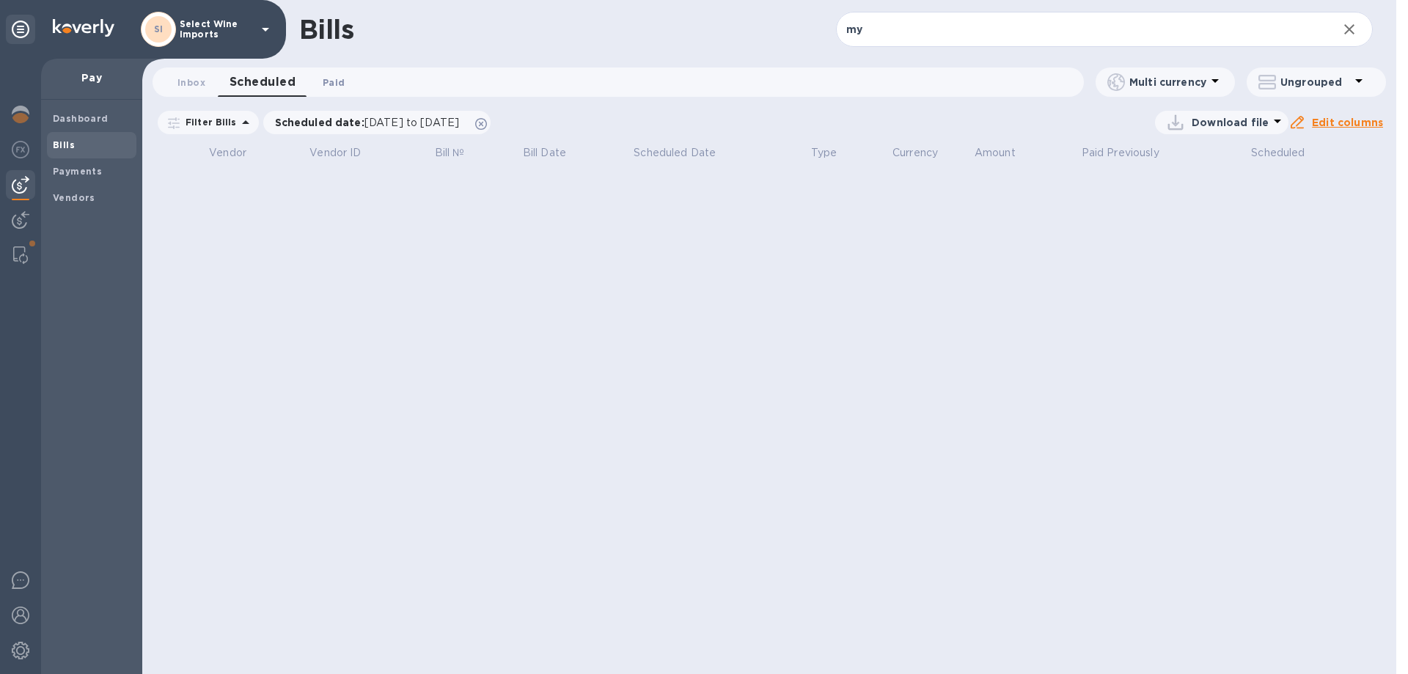
click at [334, 78] on span "Paid 0" at bounding box center [334, 82] width 22 height 15
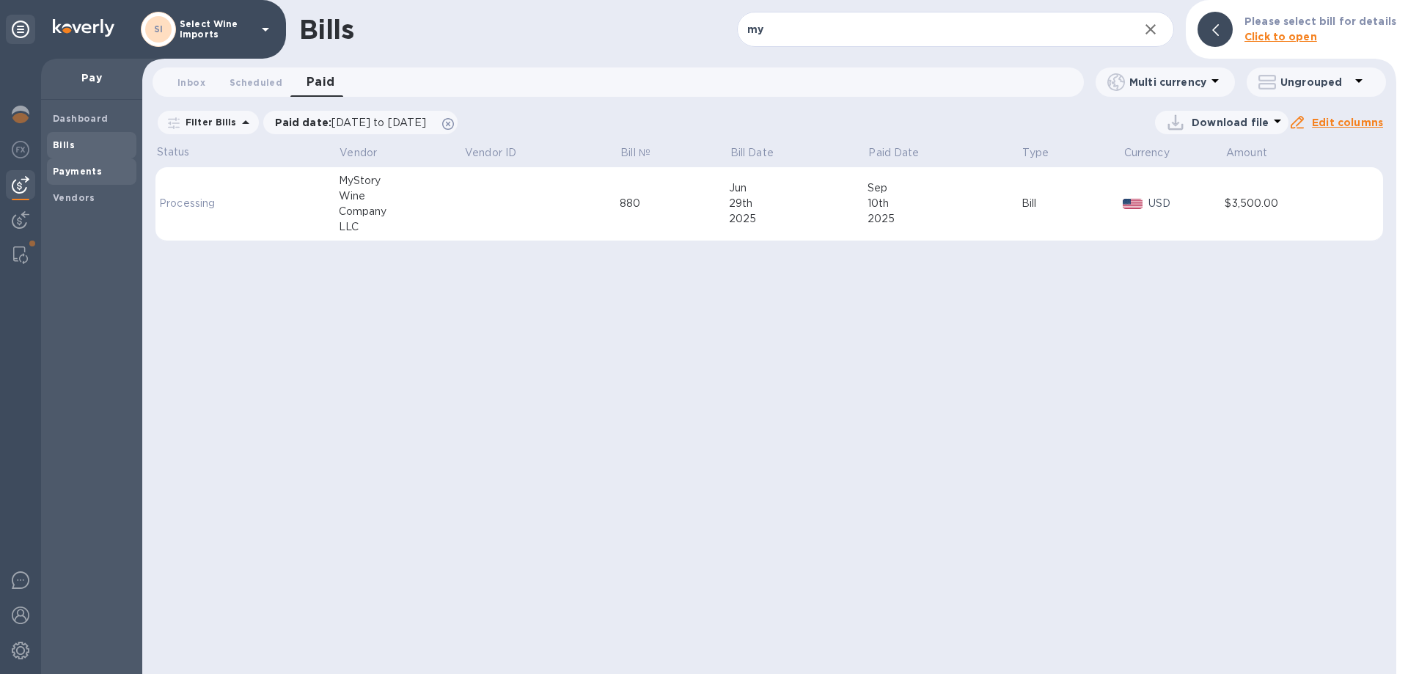
click at [81, 172] on b "Payments" at bounding box center [77, 171] width 49 height 11
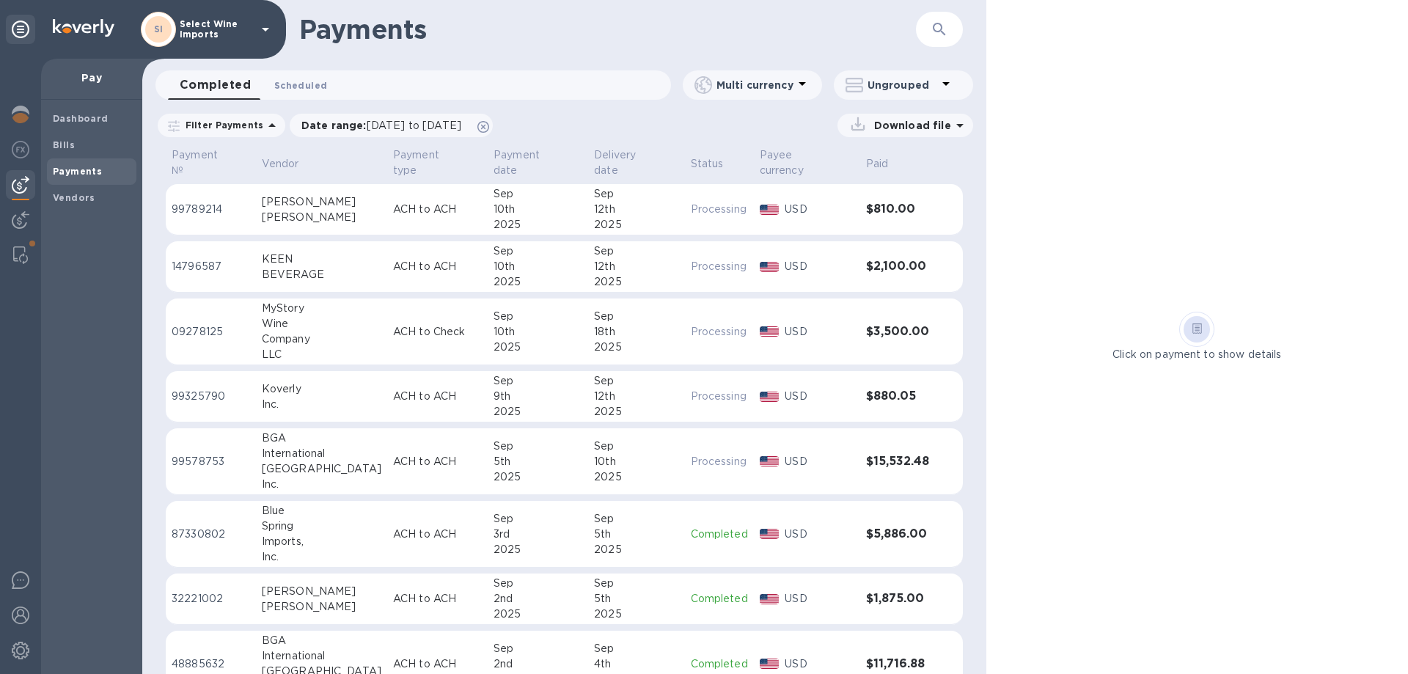
click at [298, 90] on span "Scheduled 0" at bounding box center [300, 85] width 53 height 15
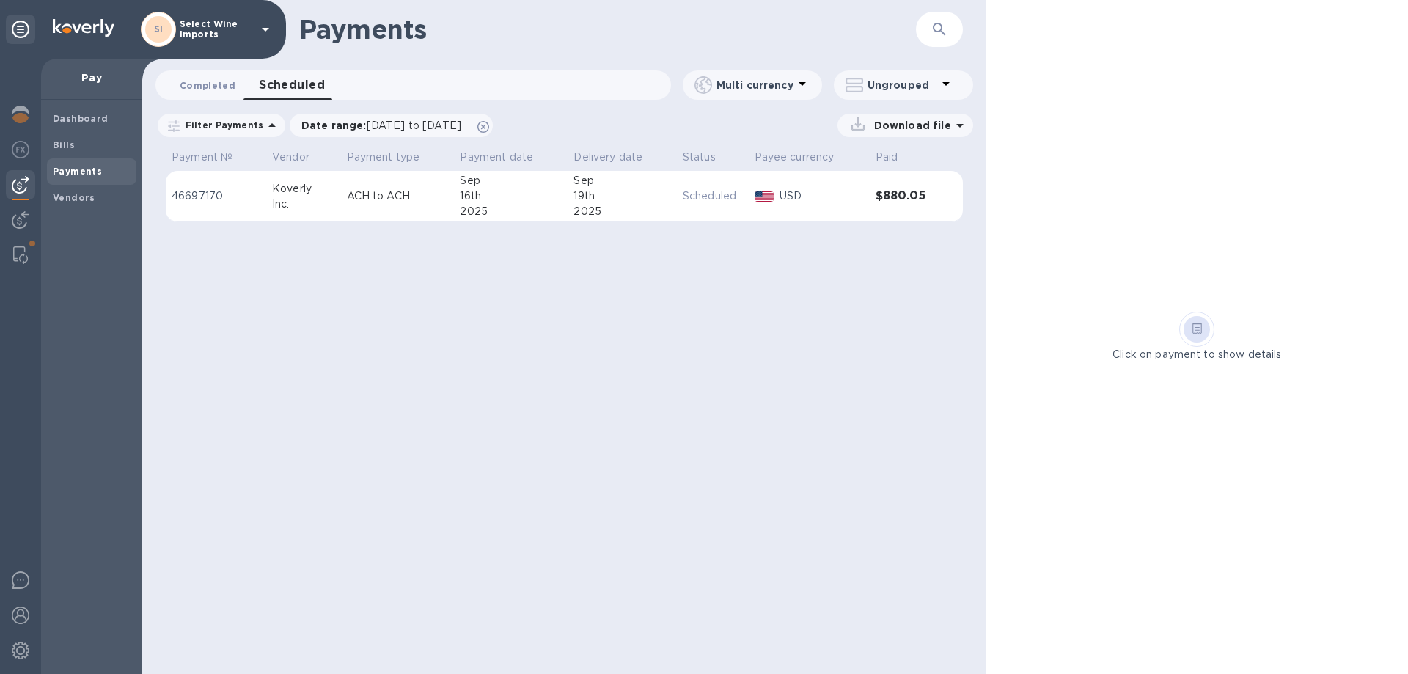
click at [202, 88] on span "Completed 0" at bounding box center [208, 85] width 56 height 15
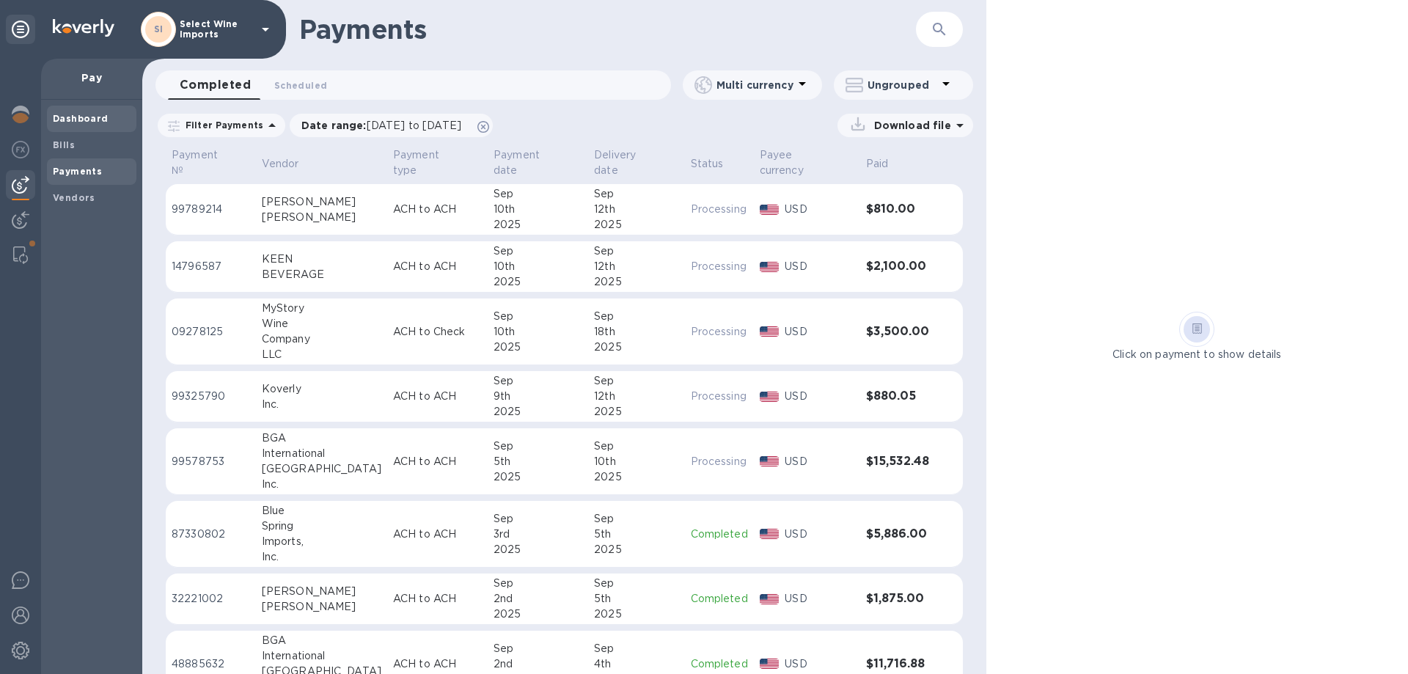
click at [79, 119] on b "Dashboard" at bounding box center [81, 118] width 56 height 11
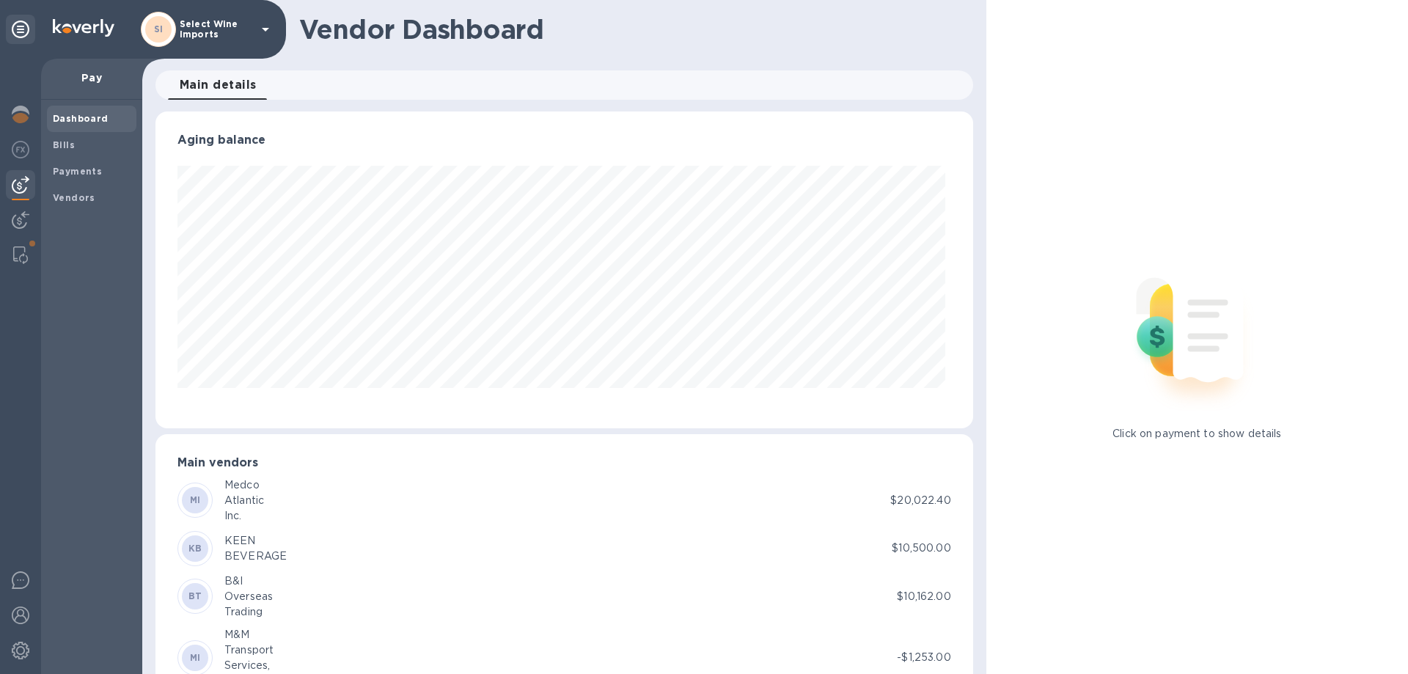
scroll to position [317, 811]
click at [26, 148] on img at bounding box center [21, 150] width 18 height 18
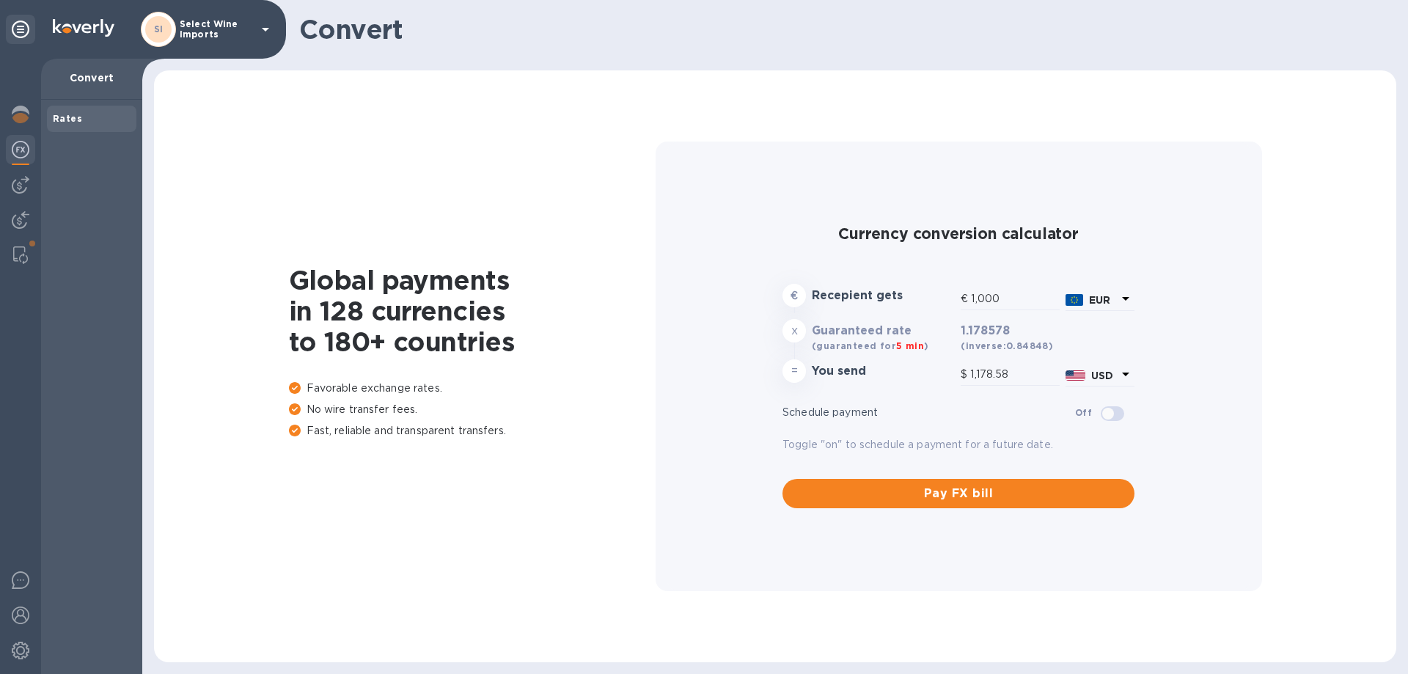
type input "1,178.58"
click at [23, 114] on img at bounding box center [21, 115] width 18 height 18
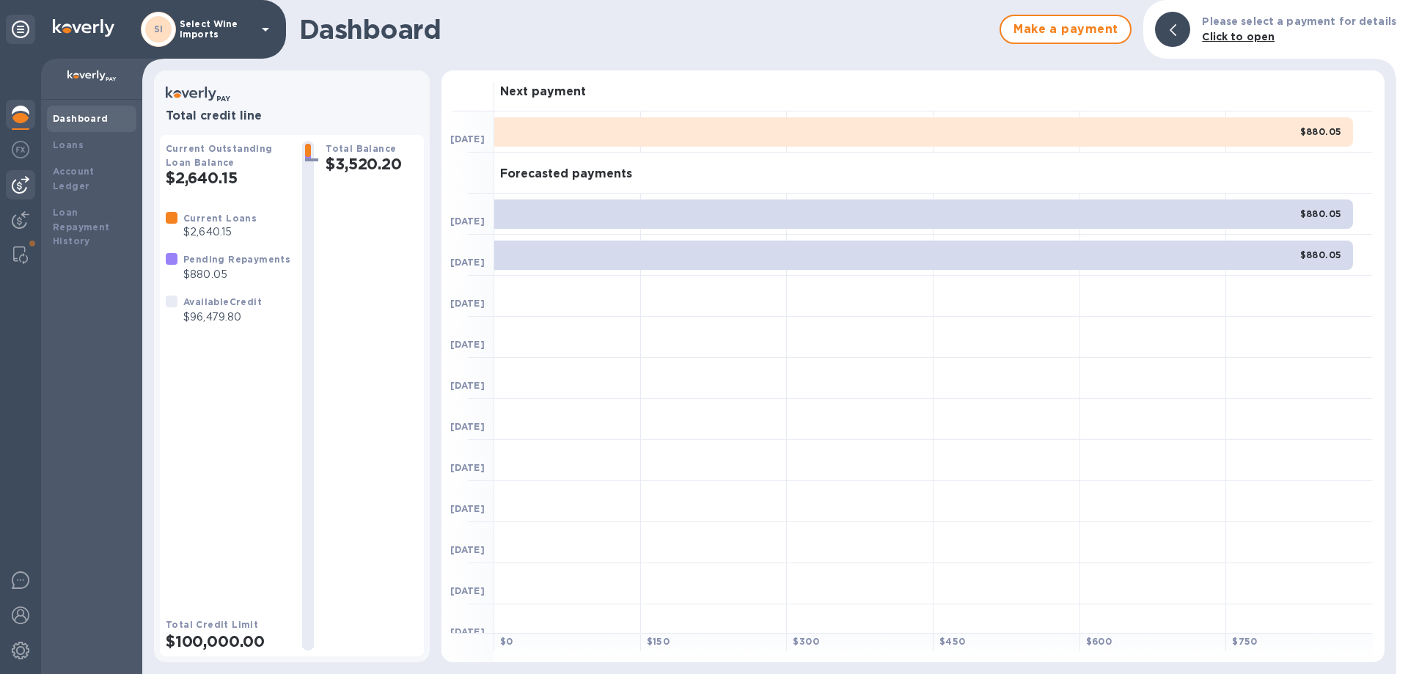
click at [23, 183] on img at bounding box center [21, 185] width 18 height 18
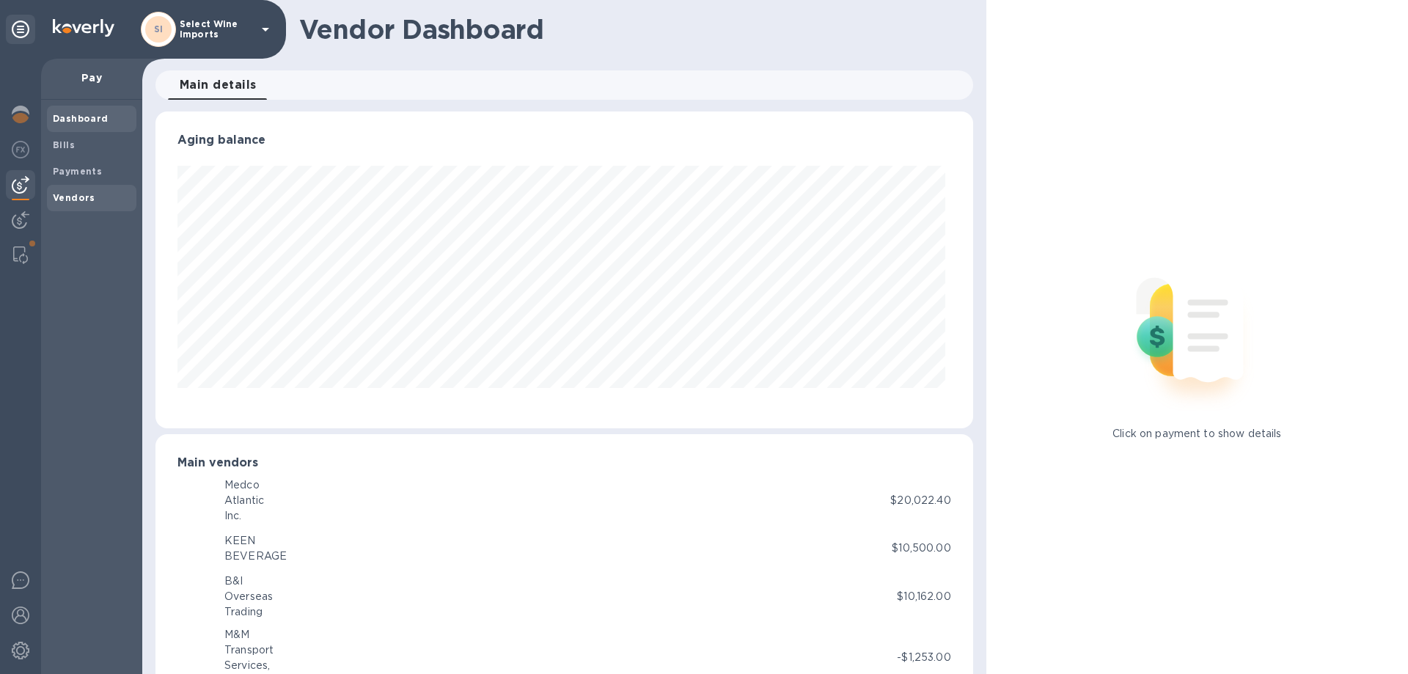
scroll to position [317, 811]
click at [77, 169] on b "Payments" at bounding box center [77, 171] width 49 height 11
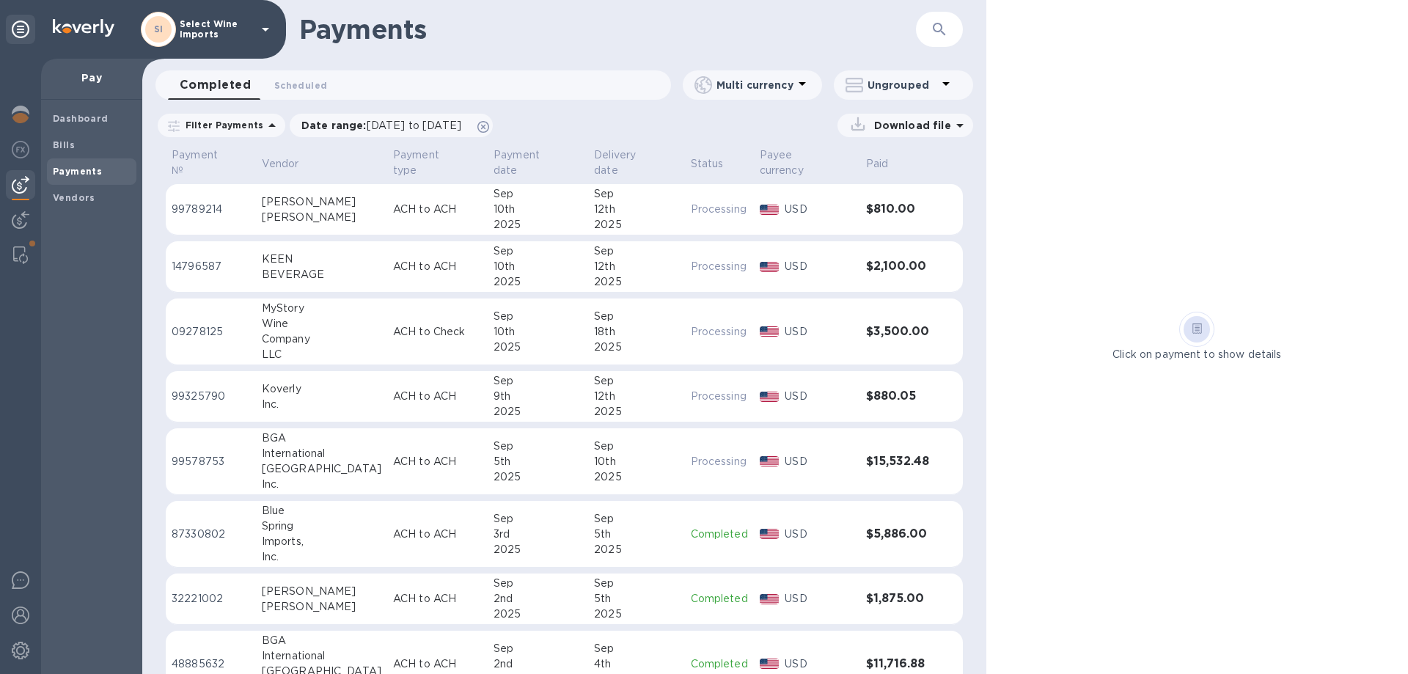
click at [78, 172] on b "Payments" at bounding box center [77, 171] width 49 height 11
click at [303, 76] on button "Scheduled 0" at bounding box center [300, 84] width 76 height 29
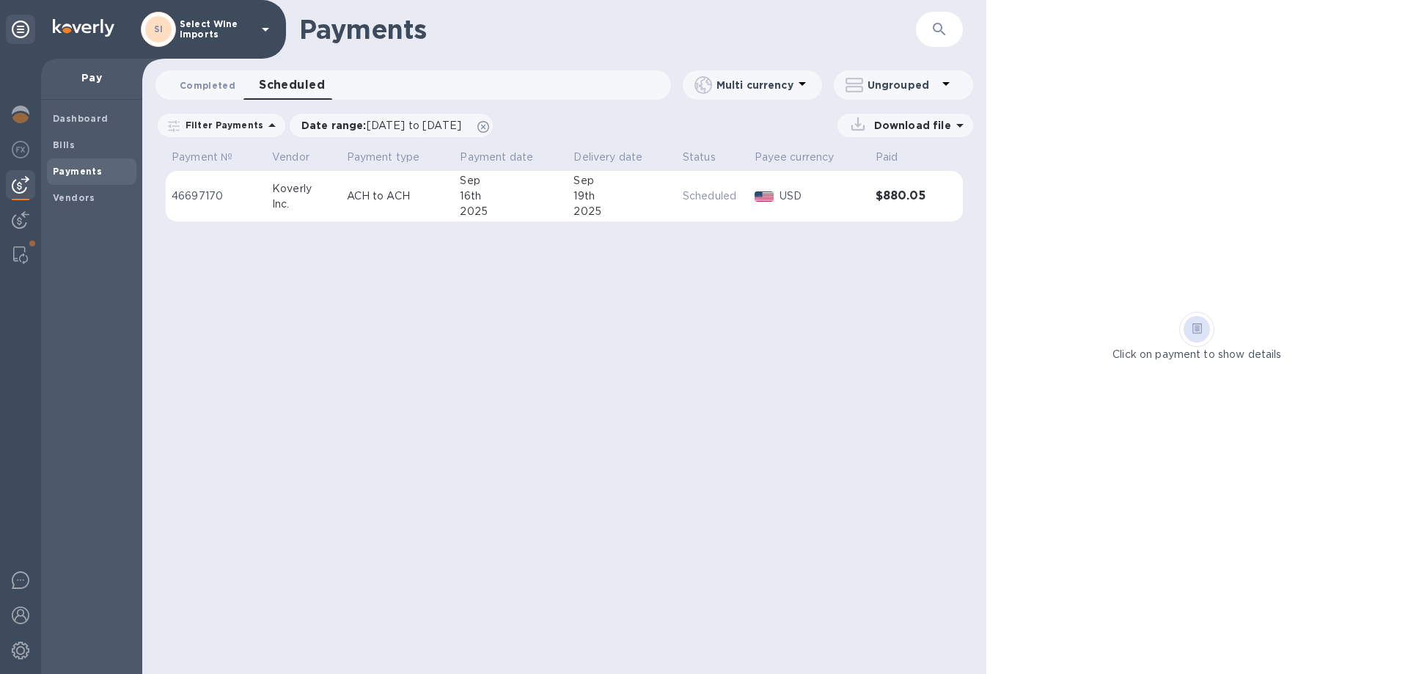
click at [212, 91] on span "Completed 0" at bounding box center [208, 85] width 56 height 15
